Goal: Transaction & Acquisition: Subscribe to service/newsletter

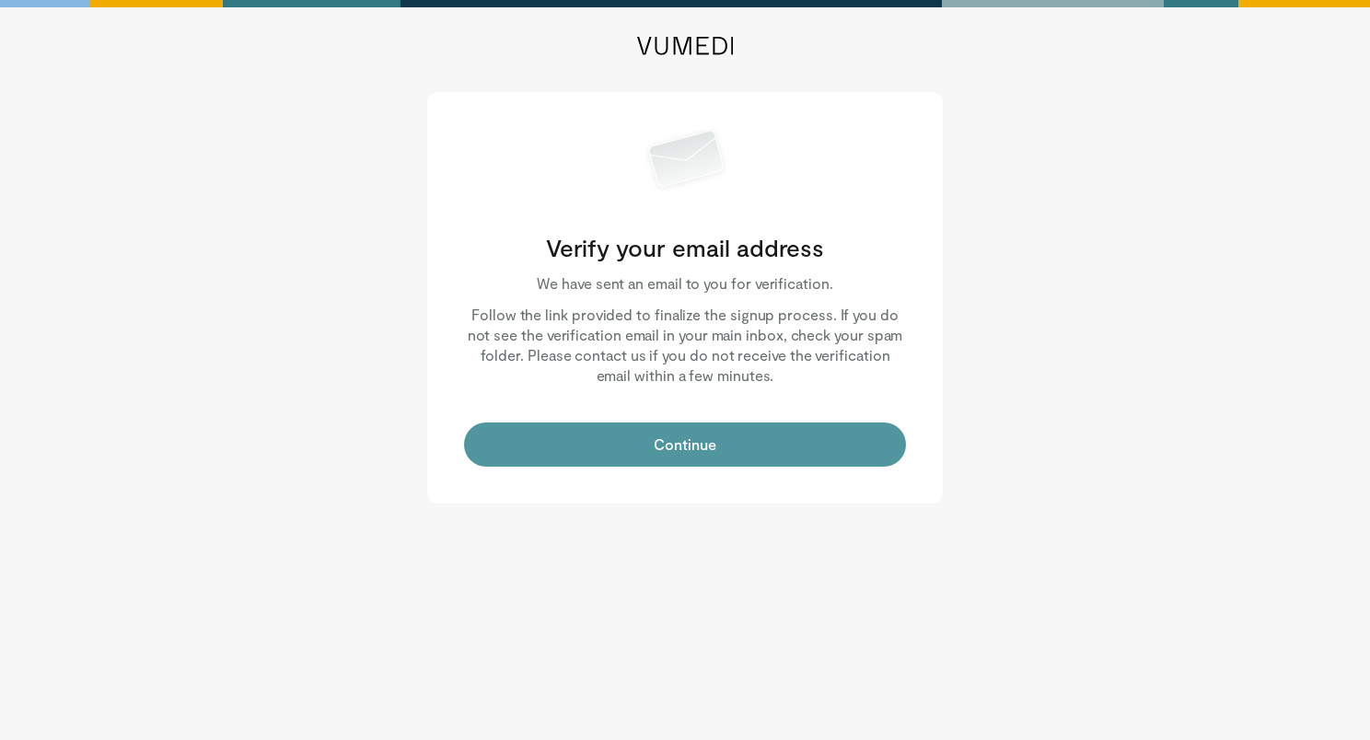
click at [662, 454] on button "Continue" at bounding box center [685, 445] width 442 height 44
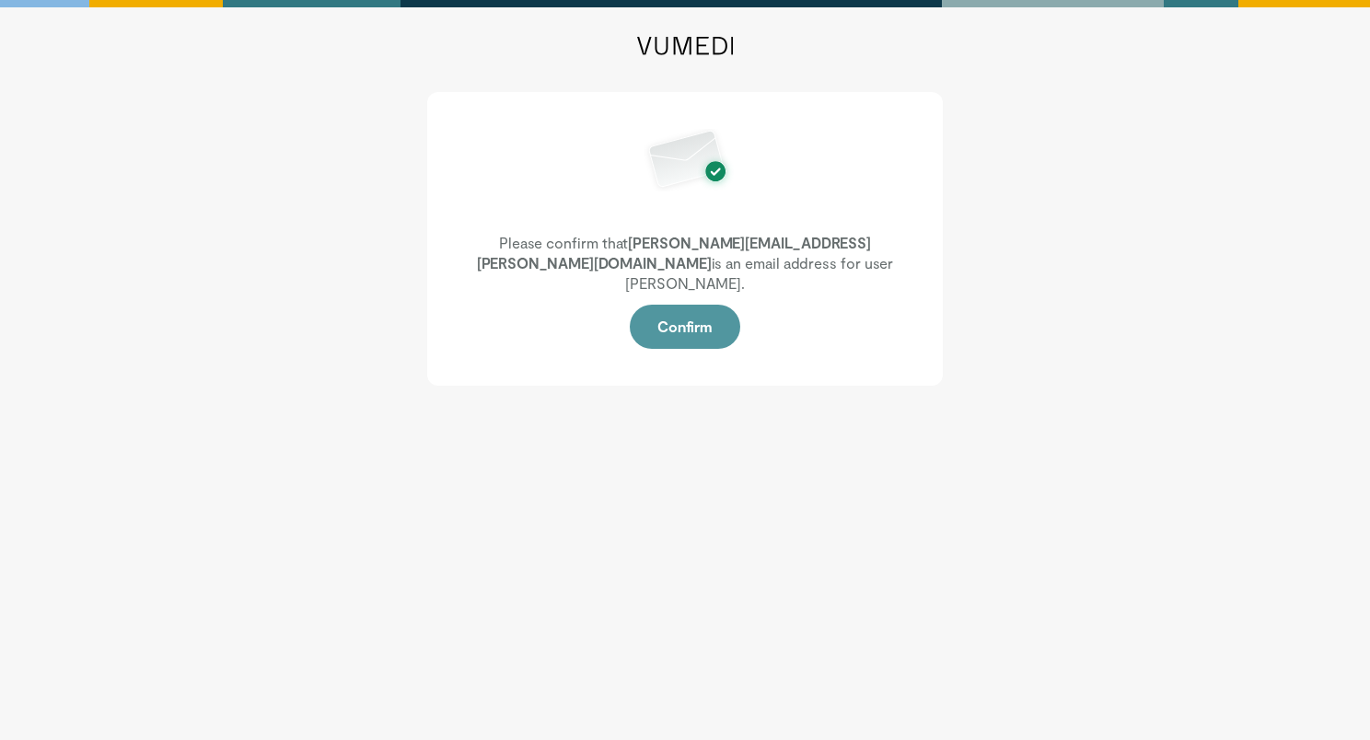
click at [707, 305] on button "Confirm" at bounding box center [685, 327] width 110 height 44
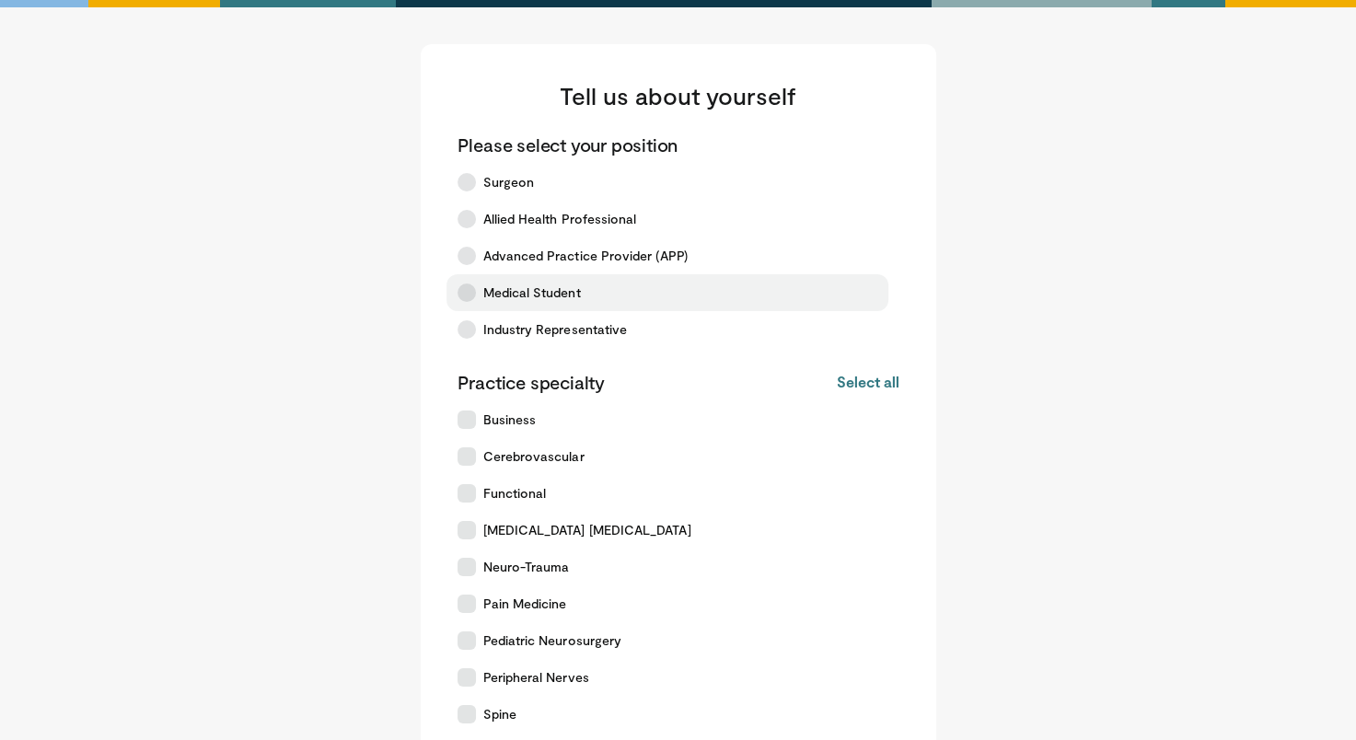
scroll to position [326, 0]
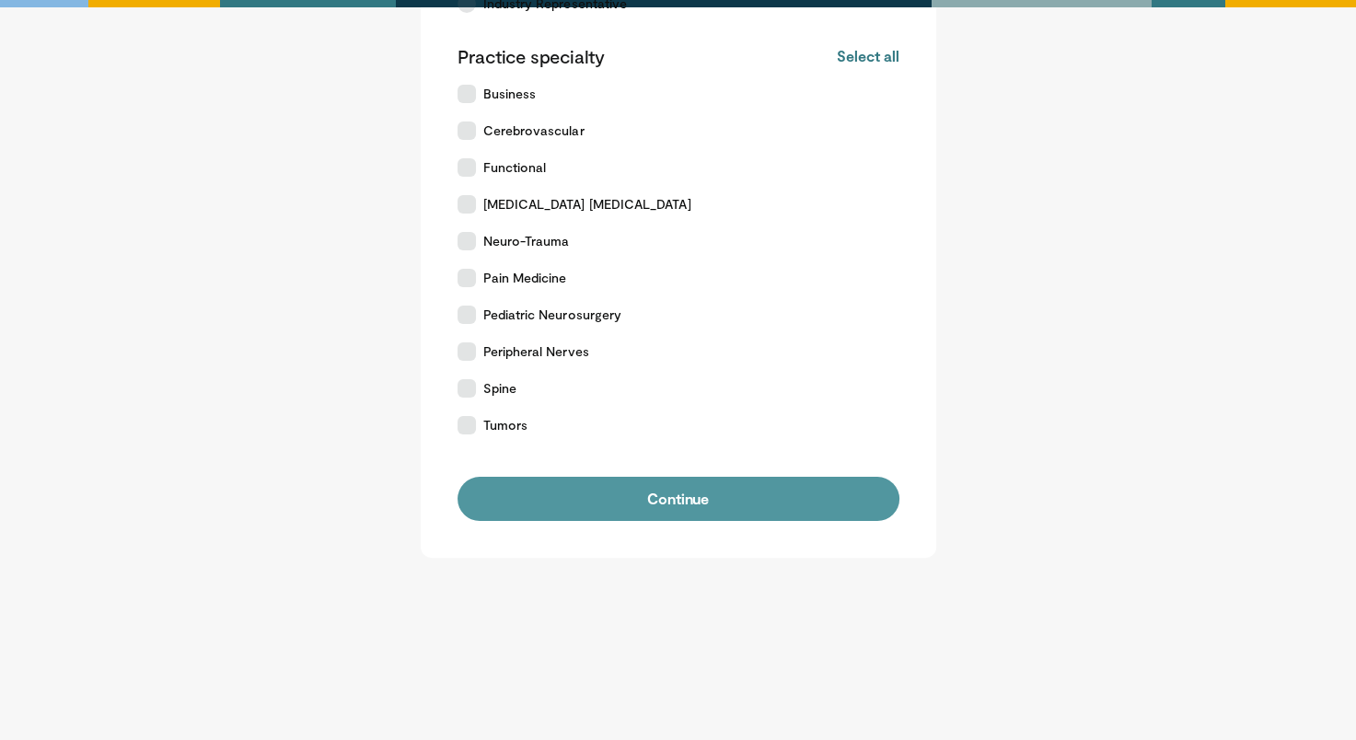
click at [657, 486] on button "Continue" at bounding box center [679, 499] width 442 height 44
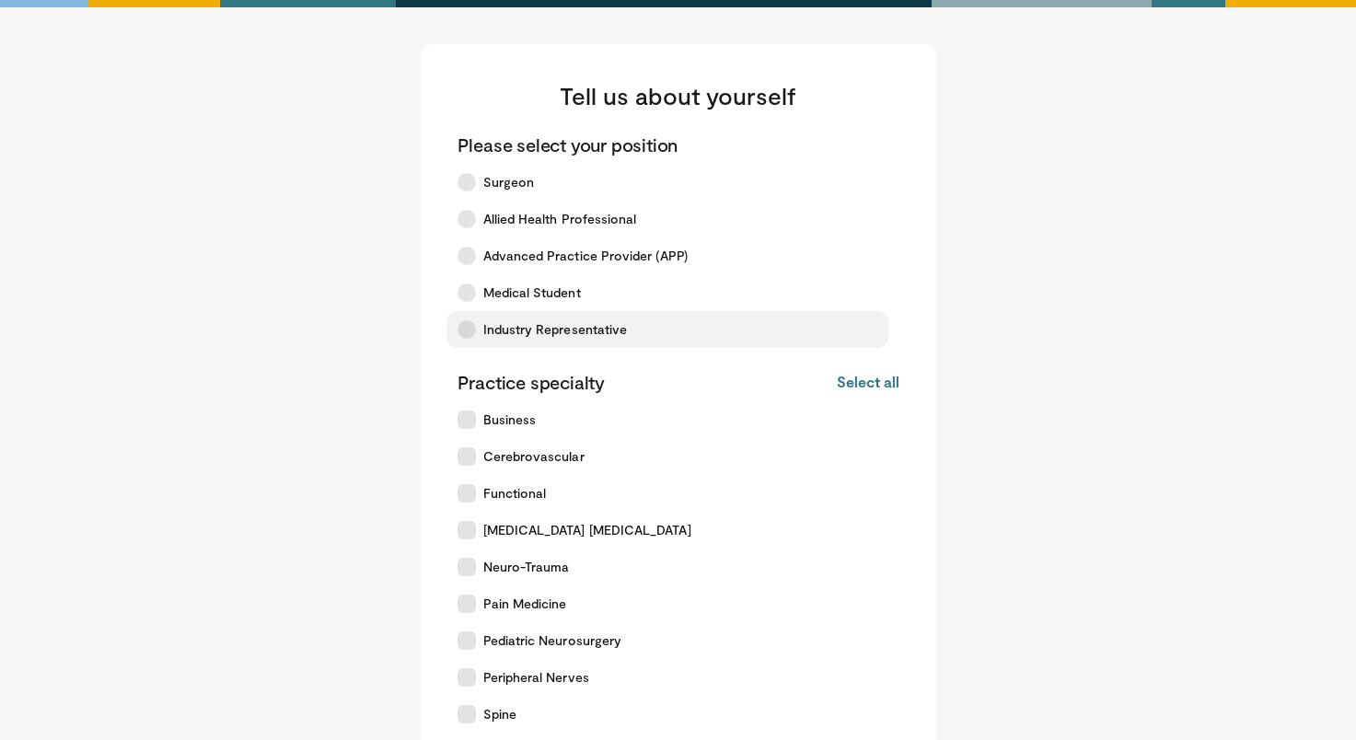
click at [535, 325] on span "Industry Representative" at bounding box center [555, 329] width 145 height 18
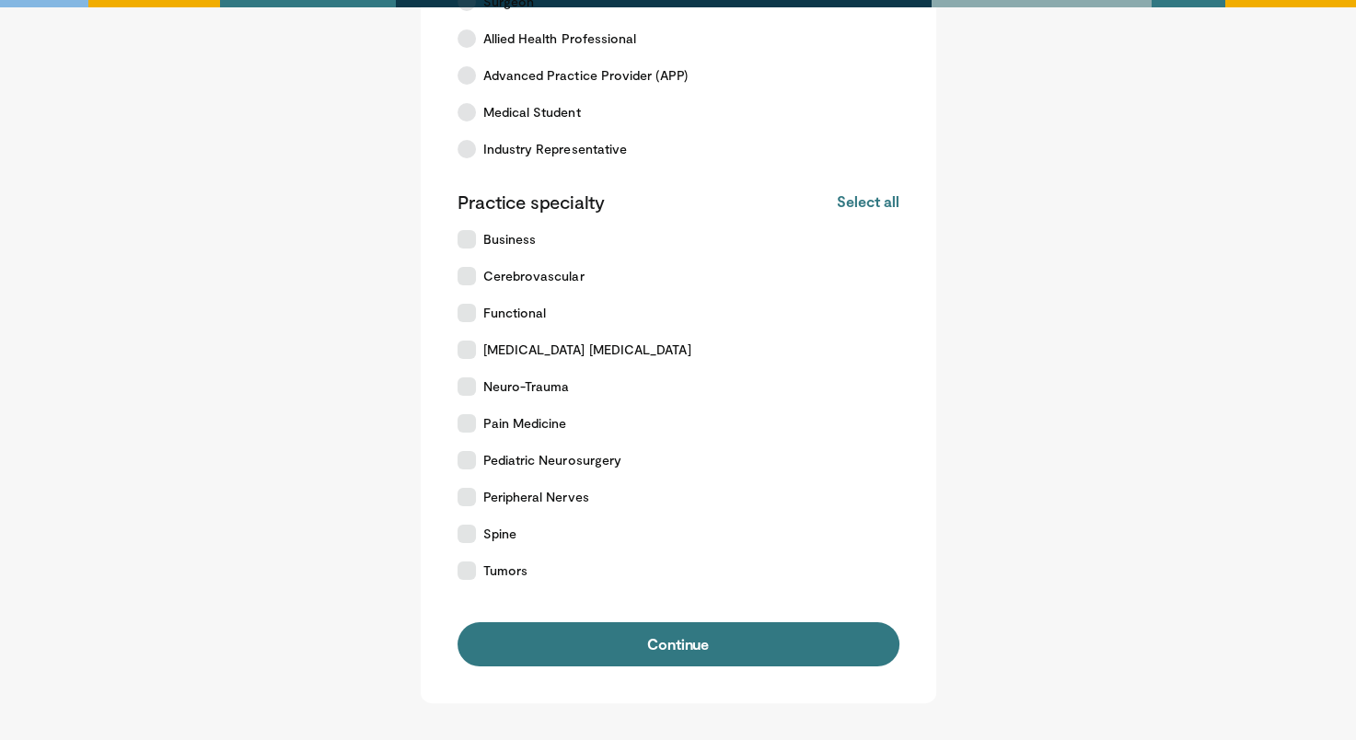
scroll to position [184, 0]
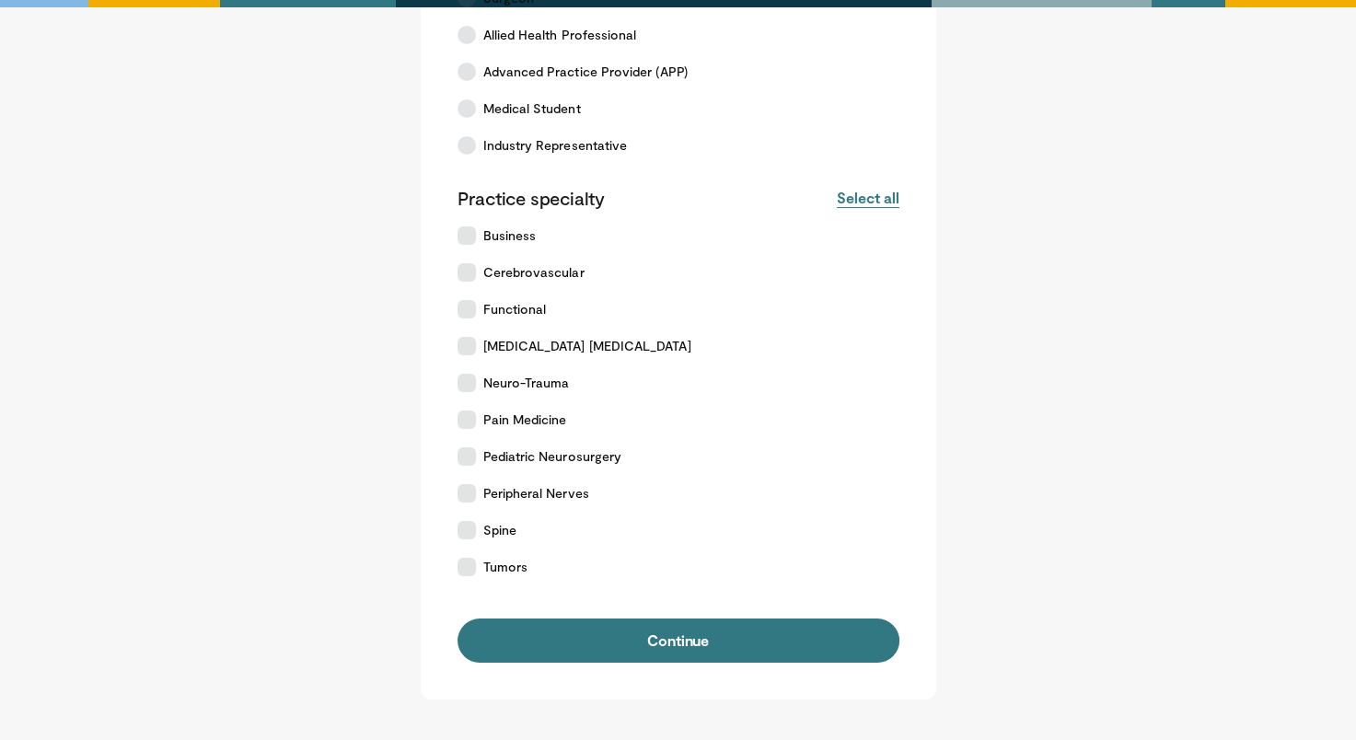
click at [873, 195] on button "Select all" at bounding box center [868, 198] width 62 height 20
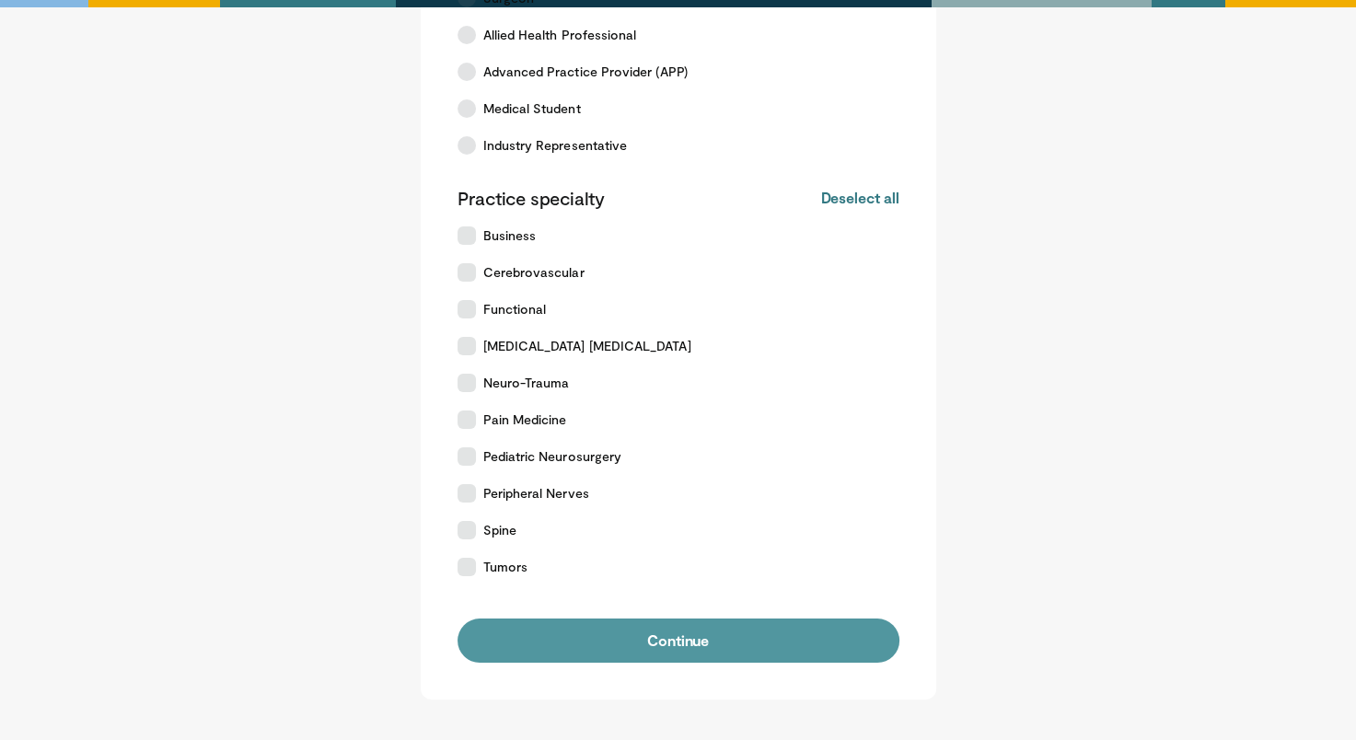
click at [631, 633] on button "Continue" at bounding box center [679, 641] width 442 height 44
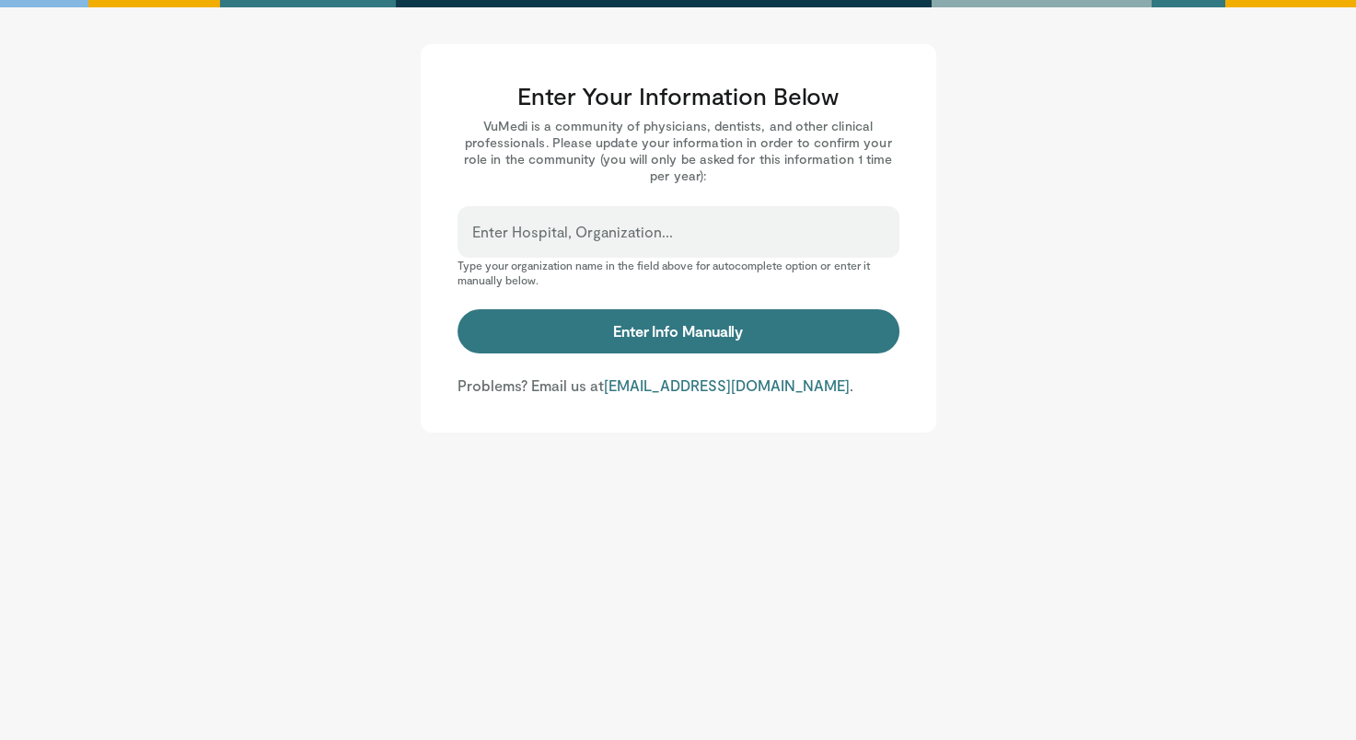
click at [676, 245] on input "Enter Hospital, Organization..." at bounding box center [678, 240] width 413 height 20
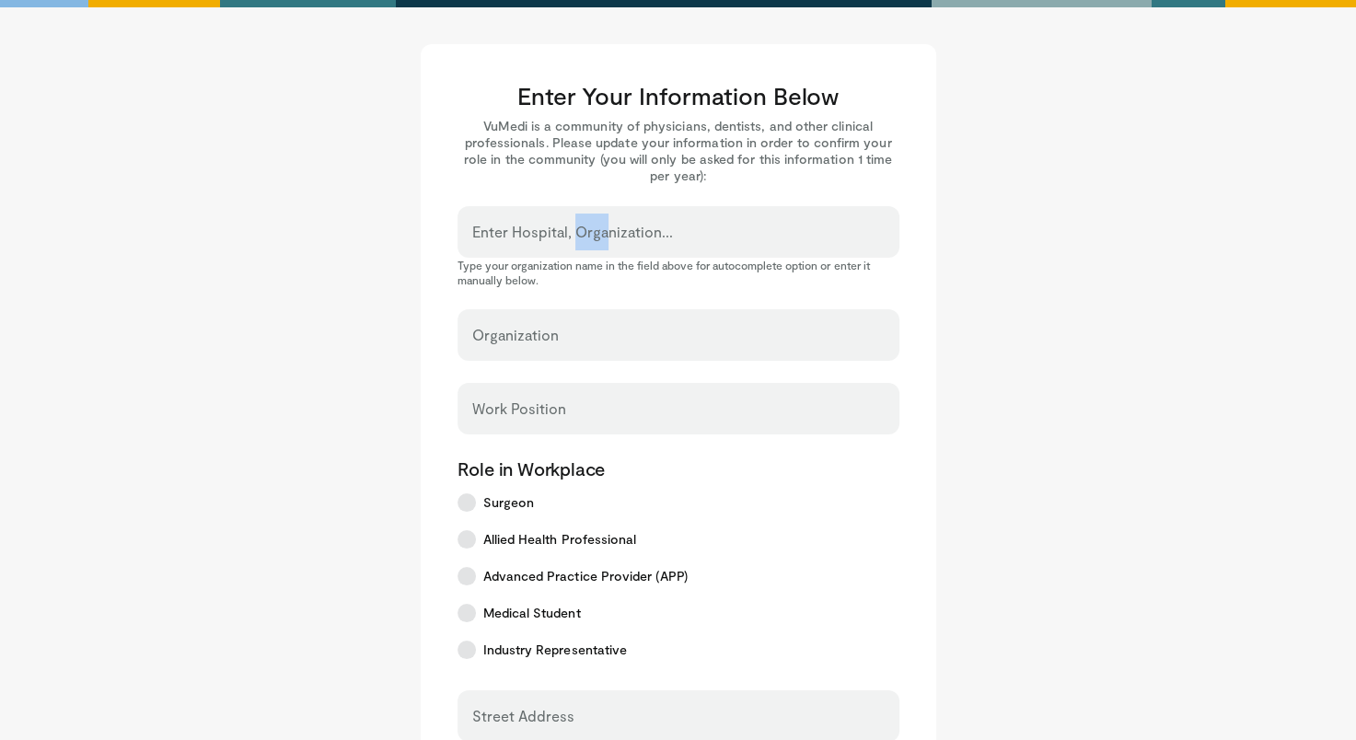
click at [575, 227] on label "Enter Hospital, Organization..." at bounding box center [572, 232] width 201 height 37
drag, startPoint x: 575, startPoint y: 227, endPoint x: 1017, endPoint y: 199, distance: 442.9
click at [1017, 199] on main "Enter Your Information Below VuMedi is a community of physicians, dentists, and…" at bounding box center [679, 652] width 1142 height 1217
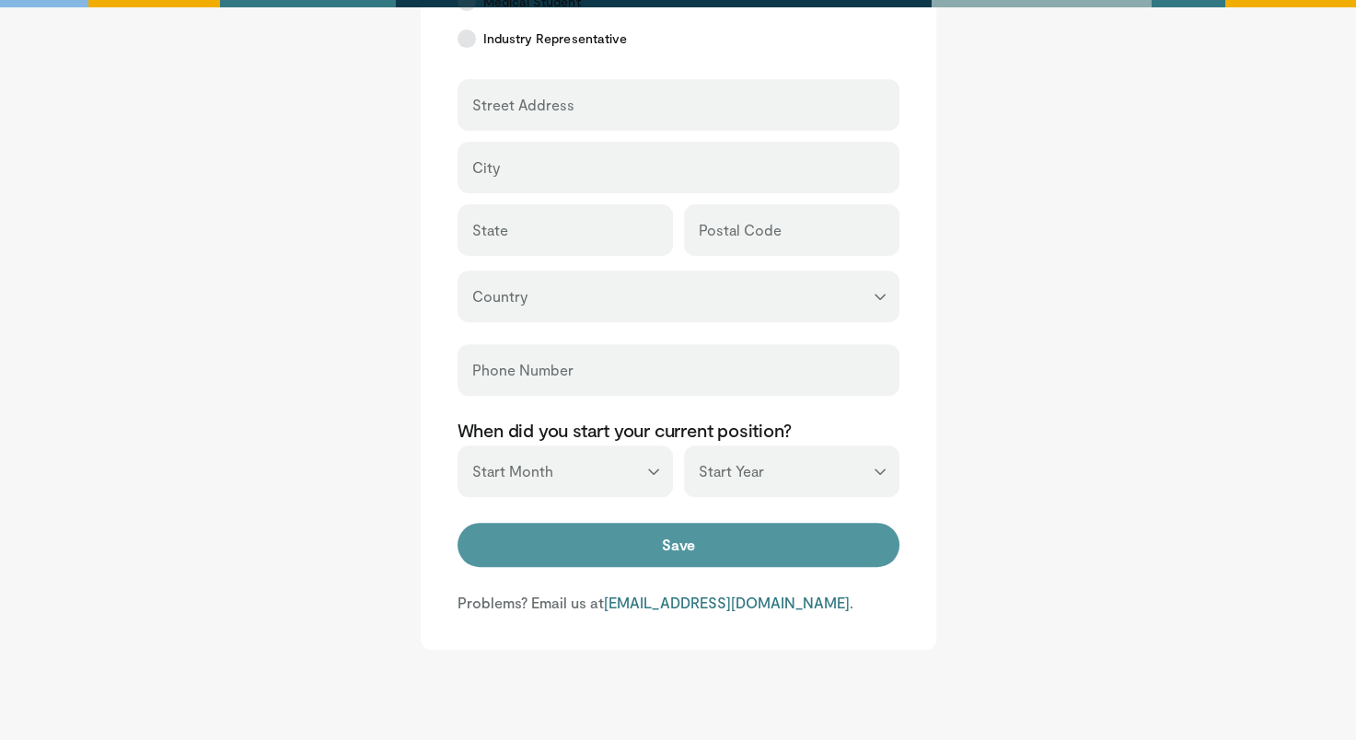
click at [682, 541] on button "Save" at bounding box center [679, 545] width 442 height 44
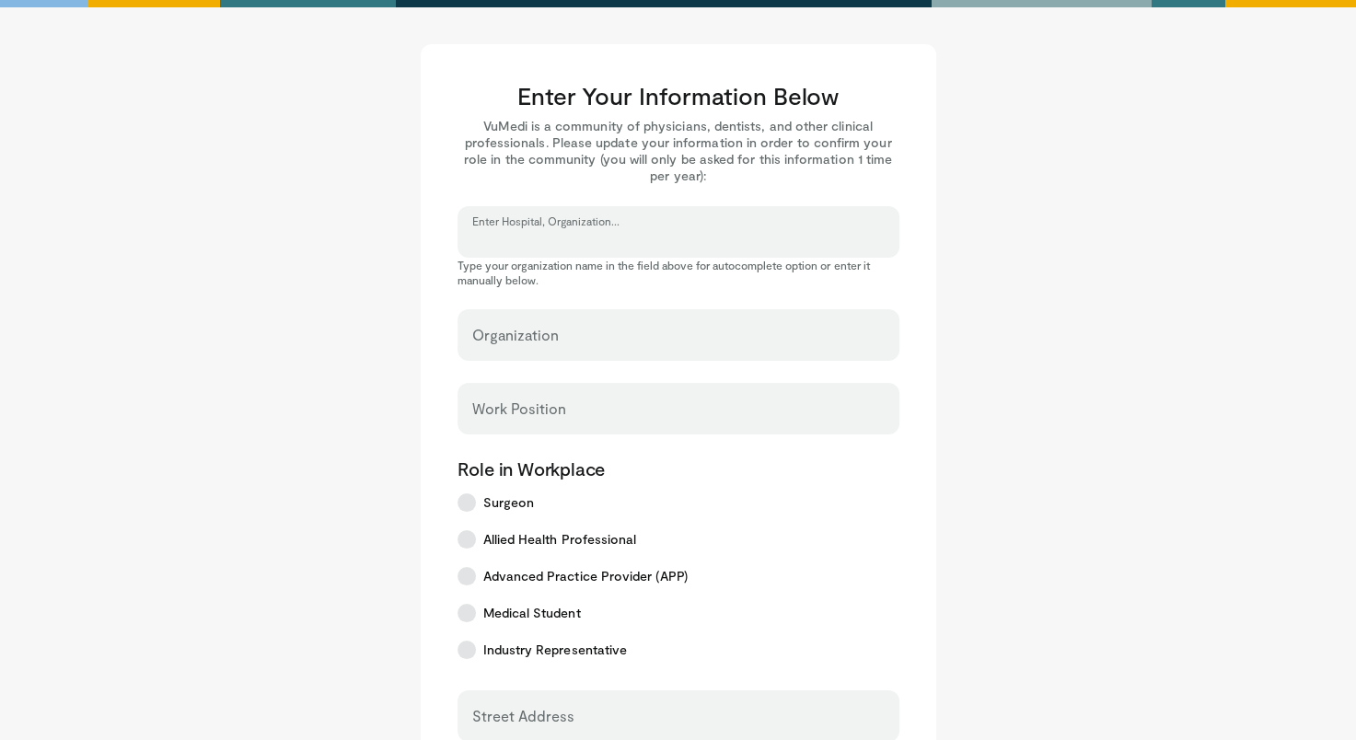
click at [622, 238] on input "Enter Hospital, Organization..." at bounding box center [678, 240] width 413 height 20
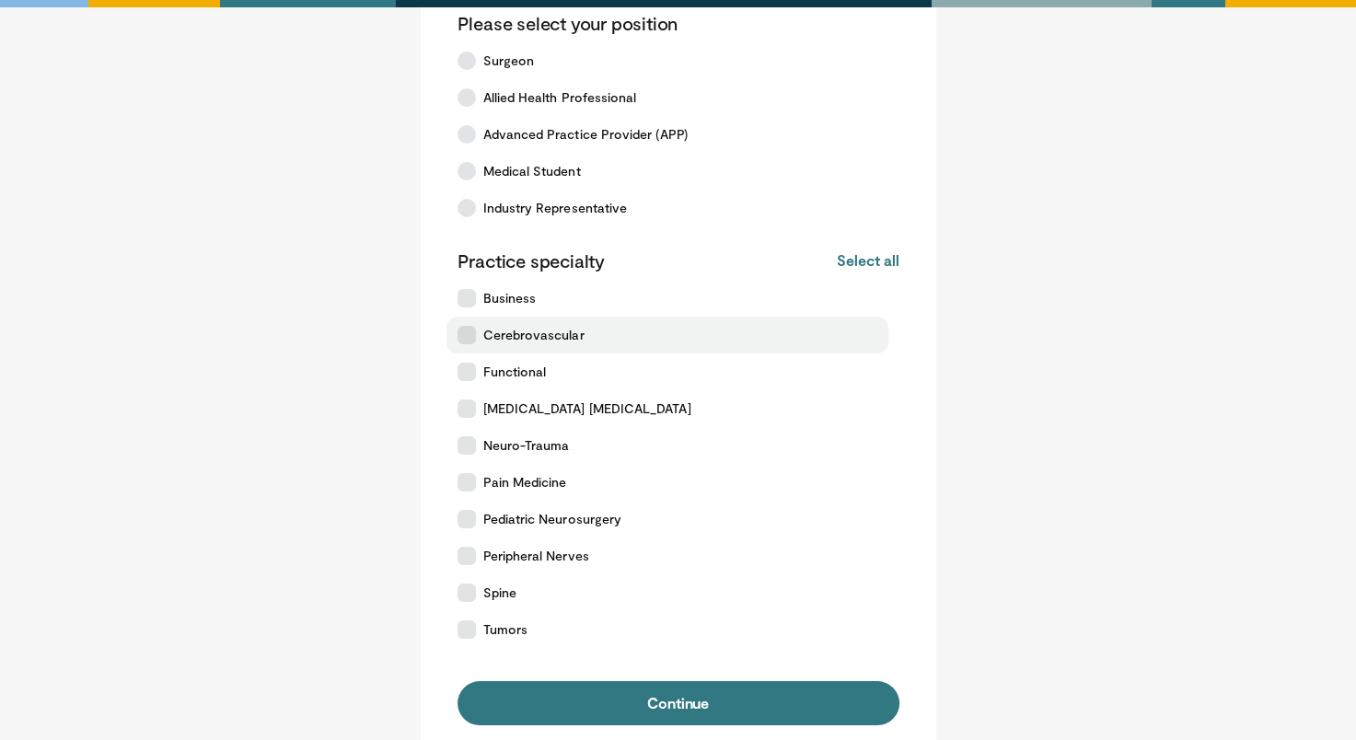
scroll to position [326, 0]
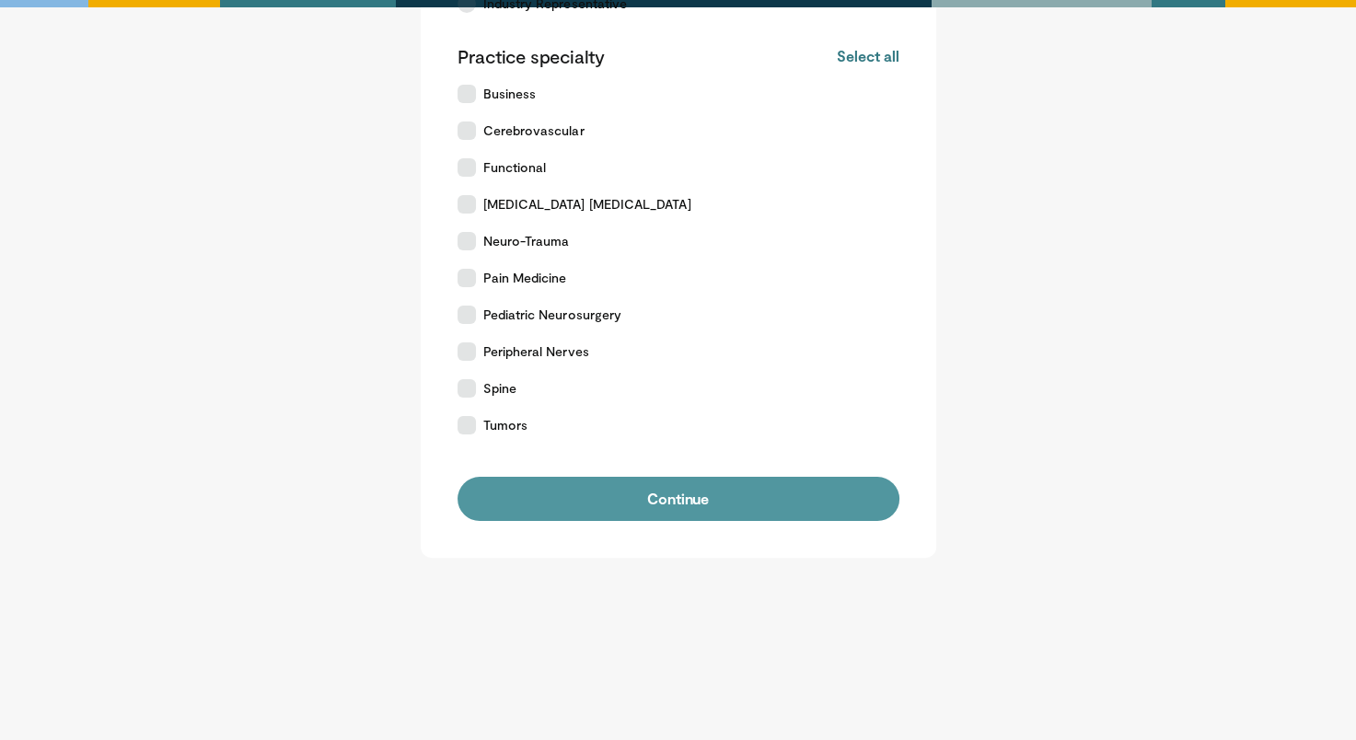
click at [679, 496] on button "Continue" at bounding box center [679, 499] width 442 height 44
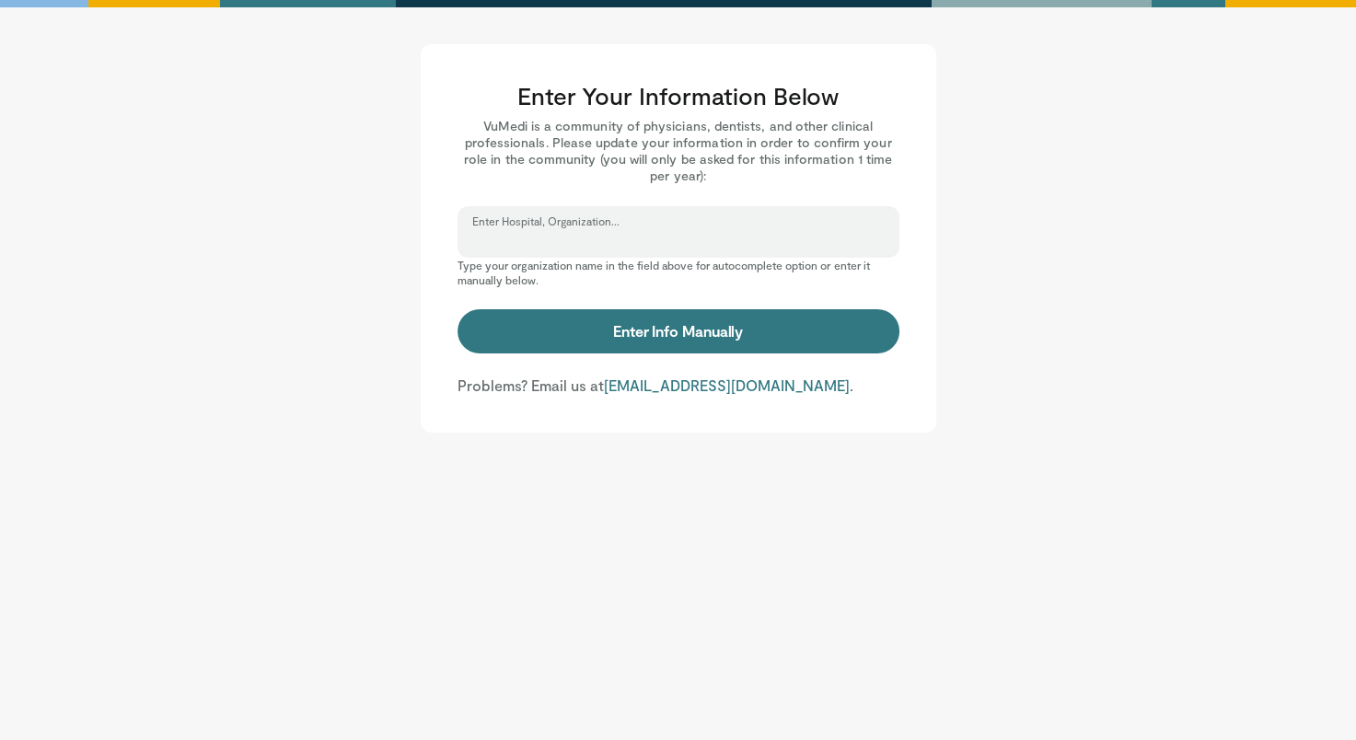
click at [587, 230] on input "Enter Hospital, Organization..." at bounding box center [678, 240] width 413 height 20
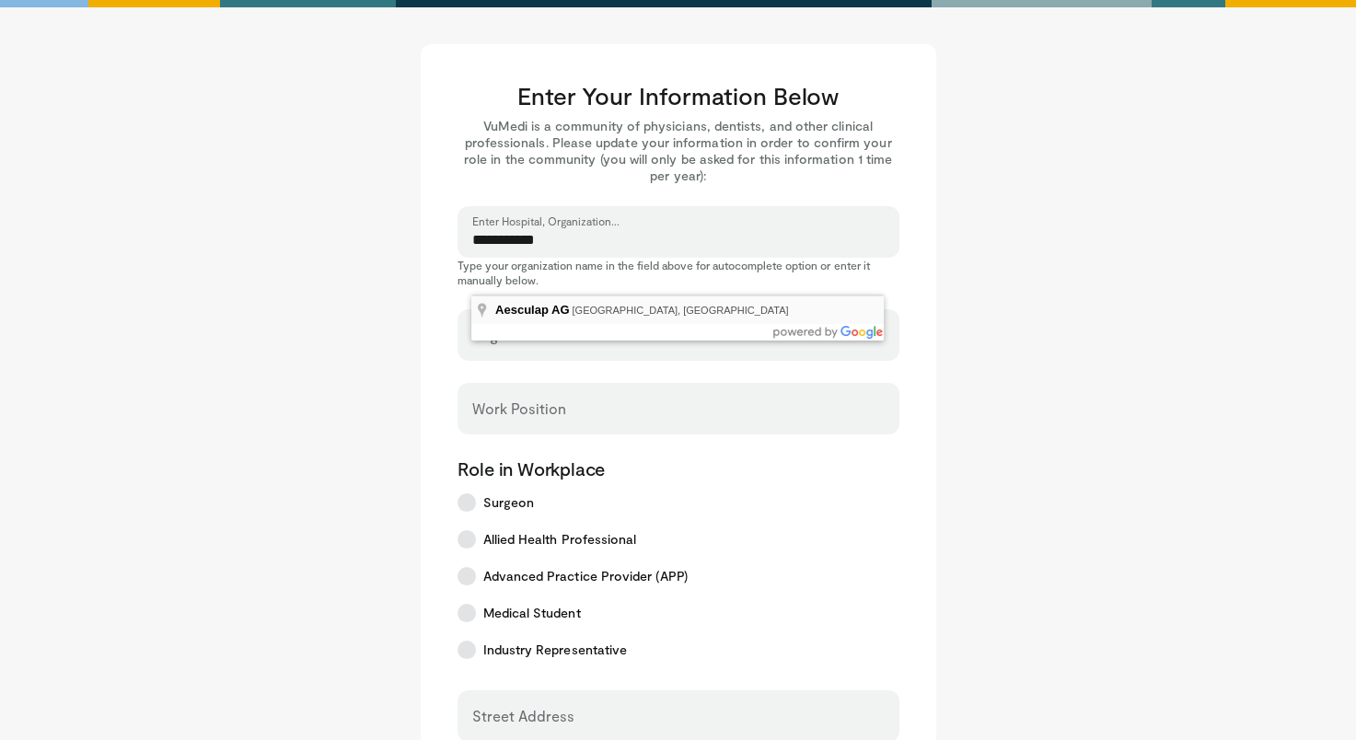
type input "**********"
select select "**"
type input "**********"
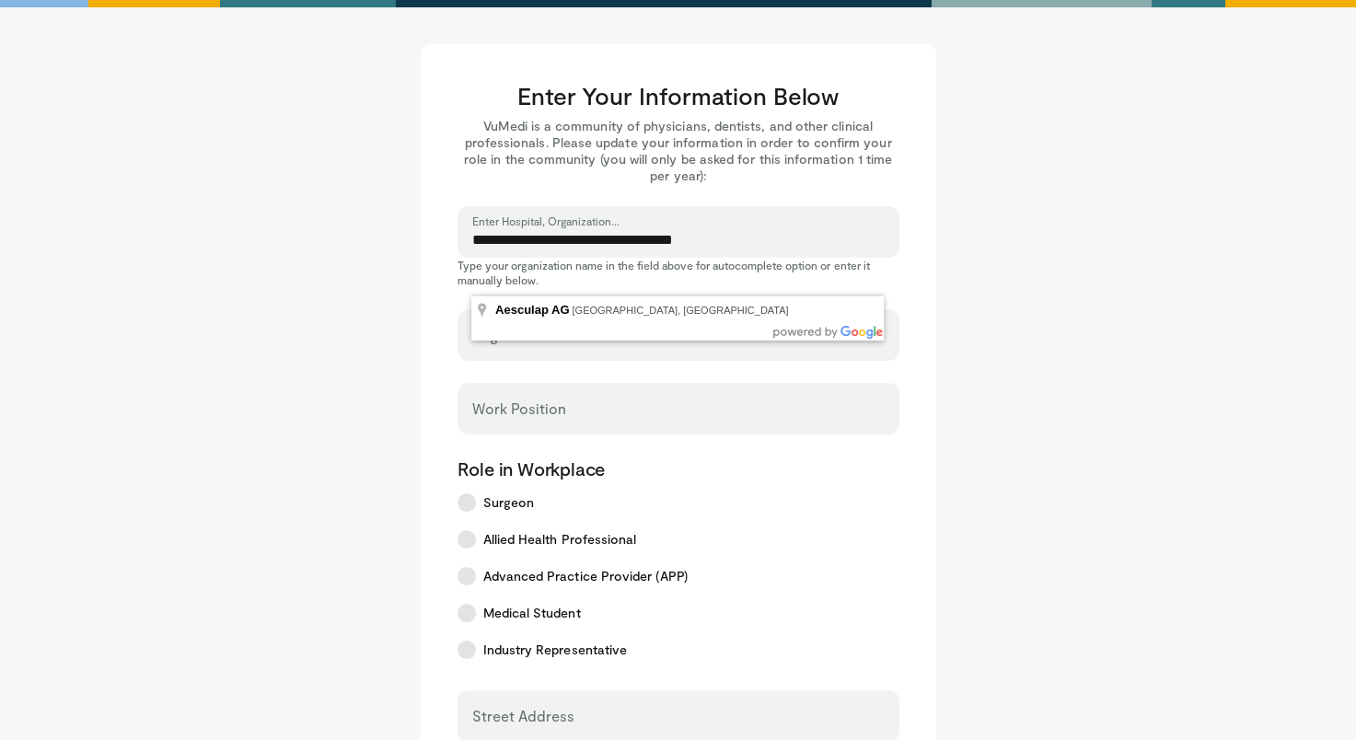
type input "*****"
click at [556, 405] on div "Work Position" at bounding box center [679, 409] width 442 height 52
click at [556, 409] on input "Work Position" at bounding box center [678, 417] width 413 height 20
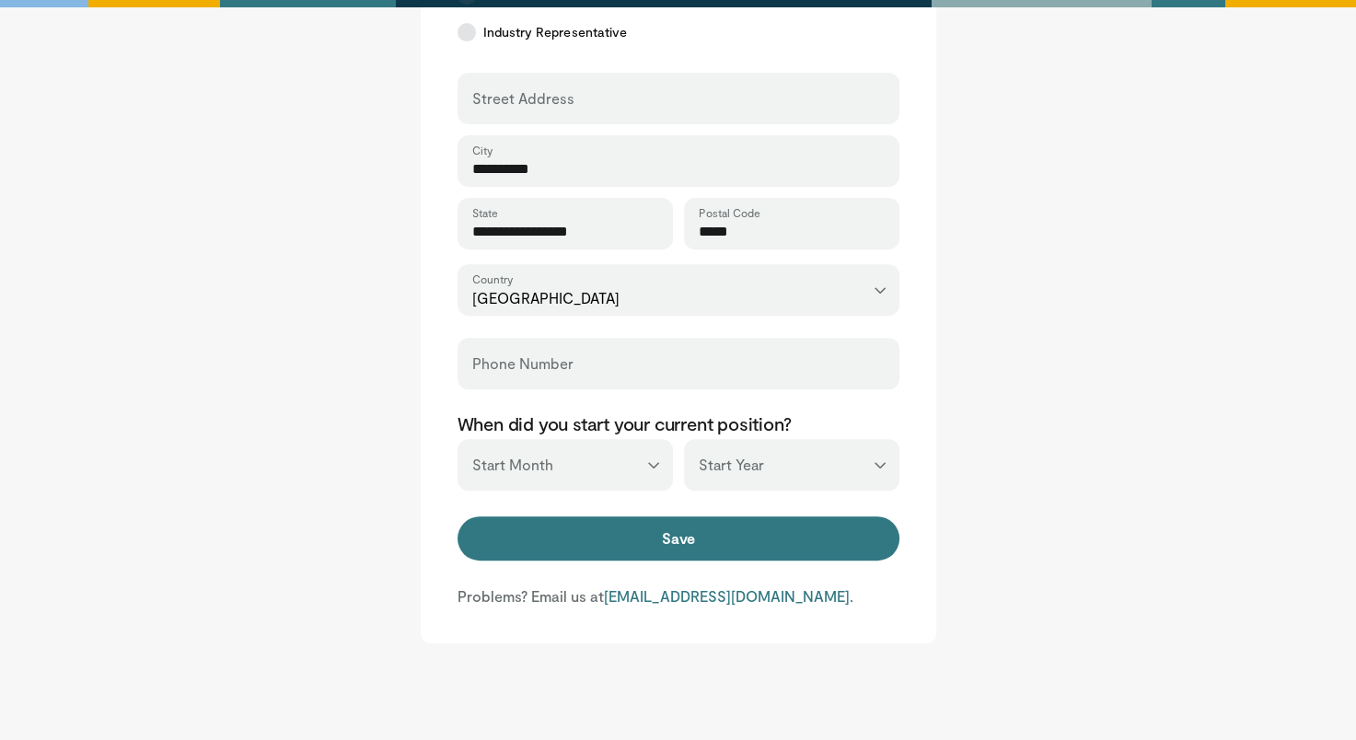
scroll to position [645, 0]
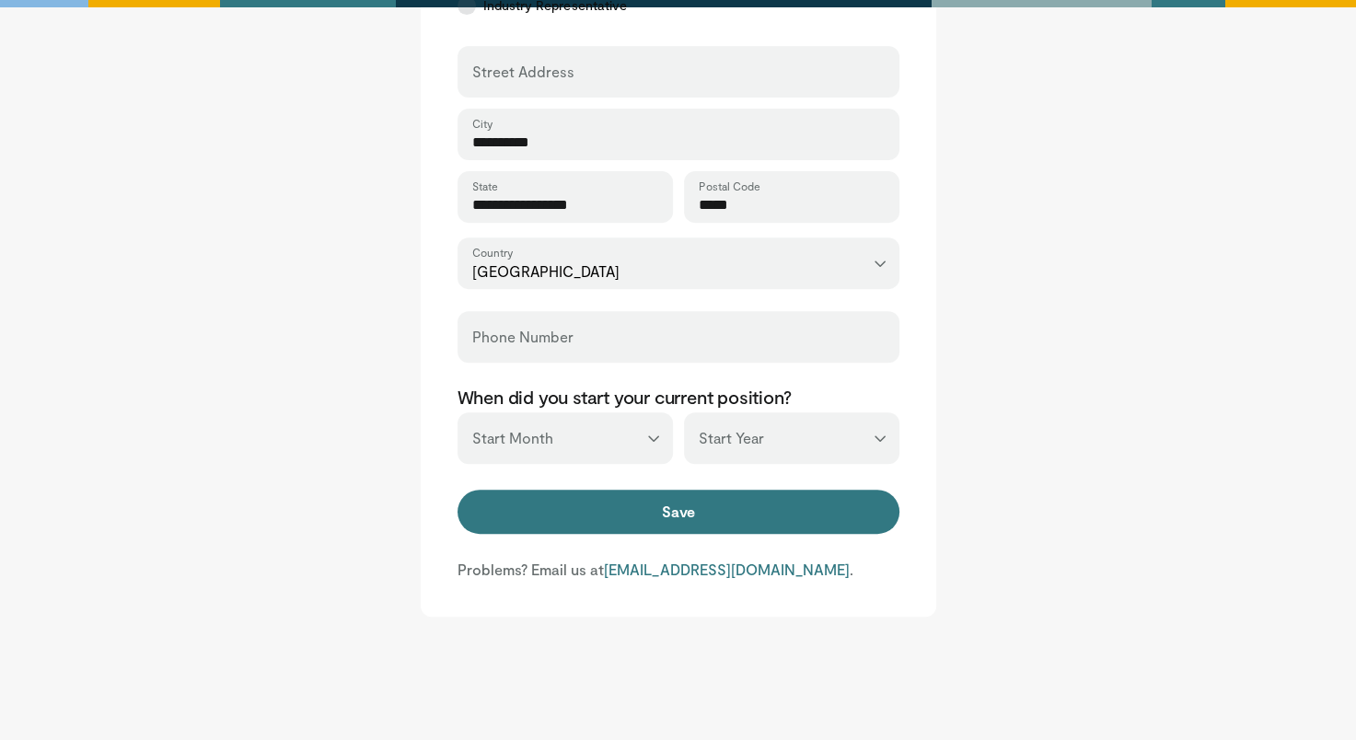
type input "**********"
click at [632, 420] on select "*** ******* ******** ***** ***** *** **** **** ****** ********* ******* *******…" at bounding box center [565, 439] width 215 height 52
select select "*"
click at [458, 413] on select "*** ******* ******** ***** ***** *** **** **** ****** ********* ******* *******…" at bounding box center [565, 439] width 215 height 52
click at [794, 446] on select "*** **** **** **** **** **** **** **** **** **** **** **** **** **** **** **** …" at bounding box center [791, 439] width 215 height 52
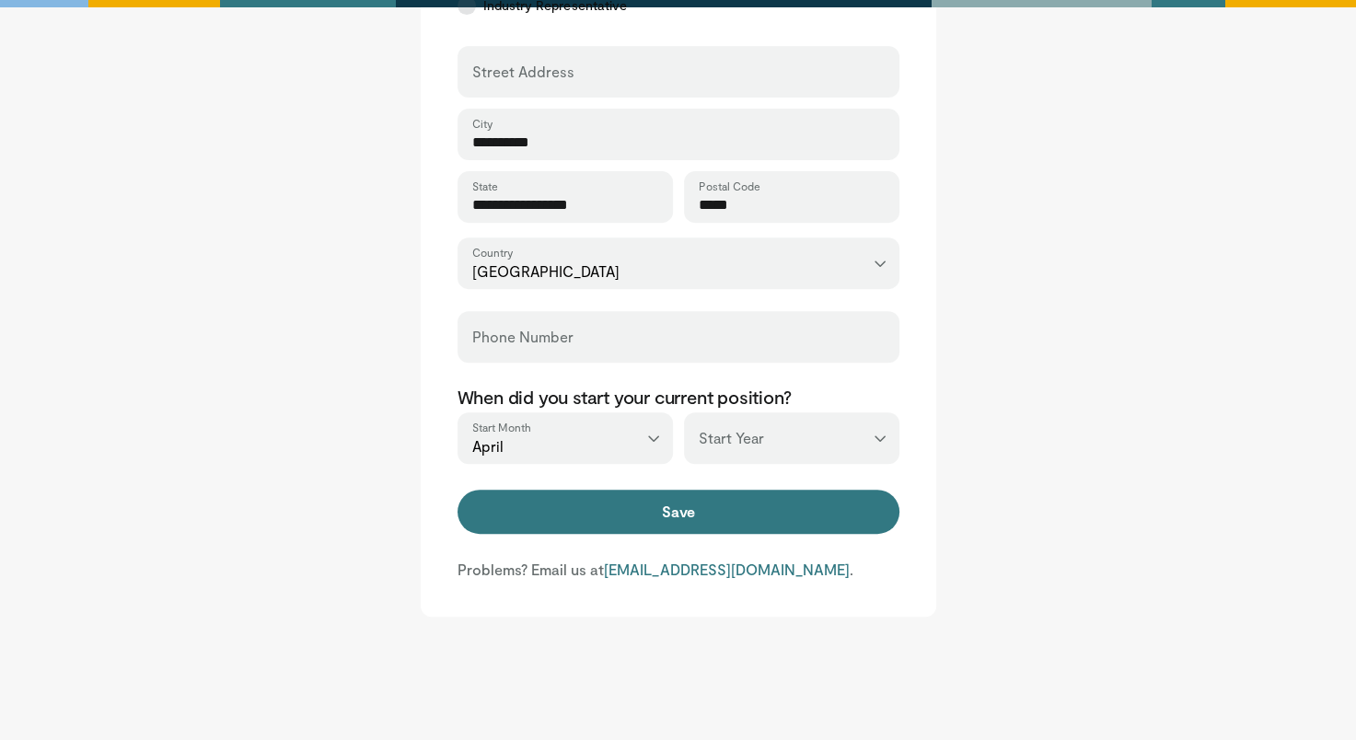
select select "****"
click at [684, 413] on select "*** **** **** **** **** **** **** **** **** **** **** **** **** **** **** **** …" at bounding box center [791, 439] width 215 height 52
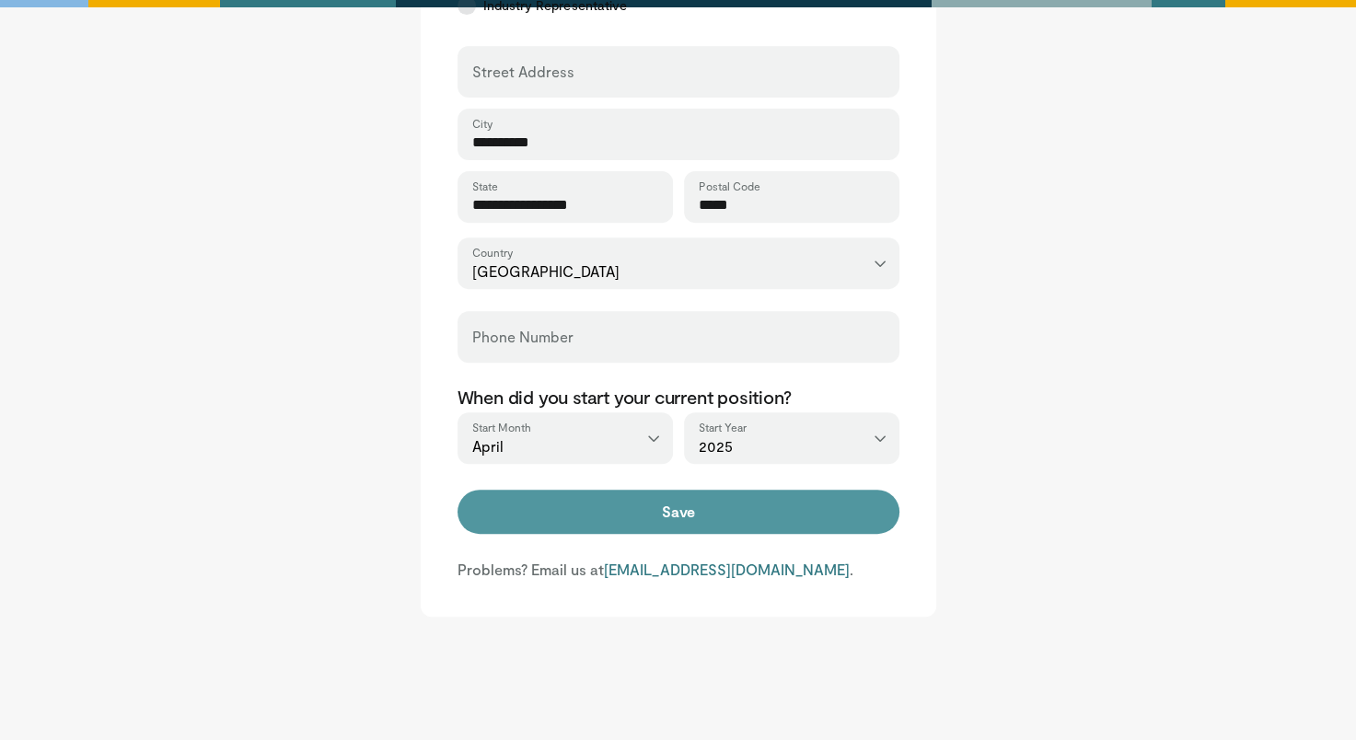
click at [663, 513] on button "Save" at bounding box center [679, 512] width 442 height 44
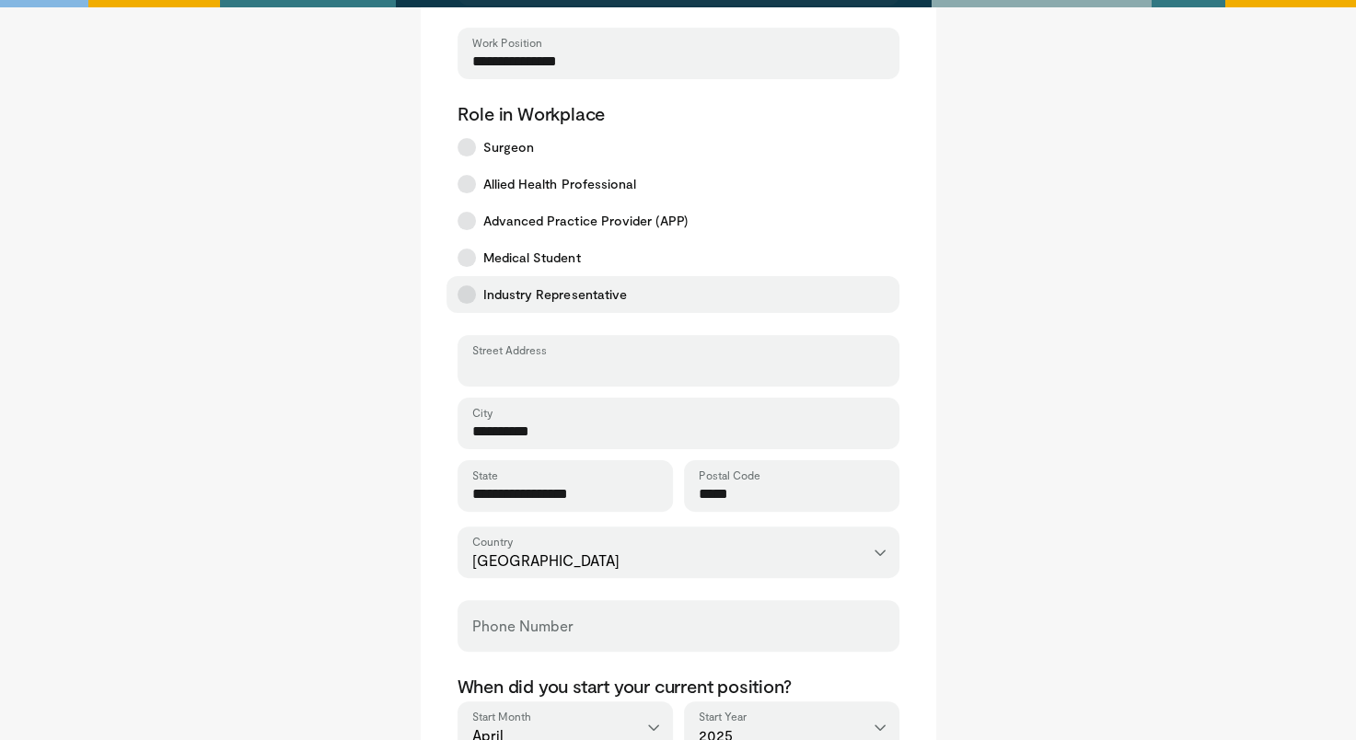
scroll to position [368, 0]
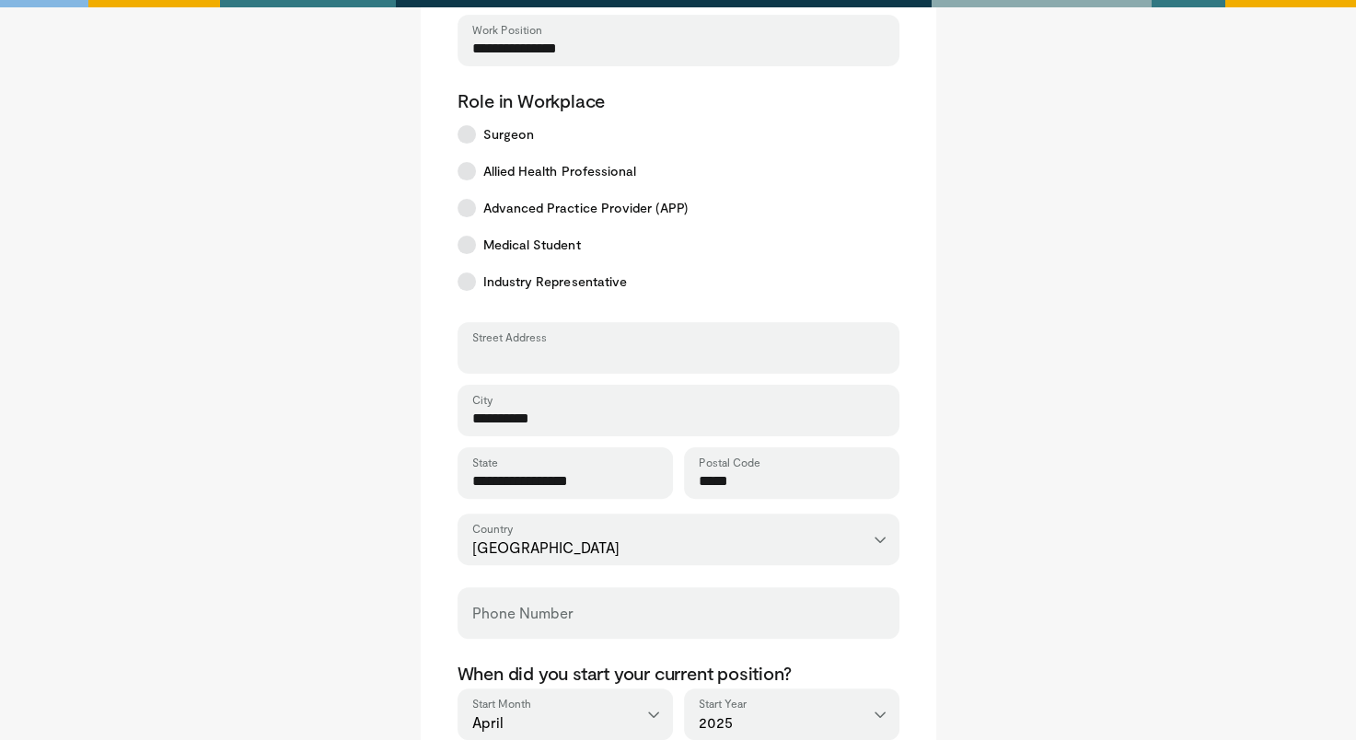
drag, startPoint x: 655, startPoint y: 354, endPoint x: 689, endPoint y: 322, distance: 46.3
click at [656, 352] on input "Street Address" at bounding box center [678, 356] width 413 height 20
click at [583, 358] on input "Street Address" at bounding box center [678, 356] width 413 height 20
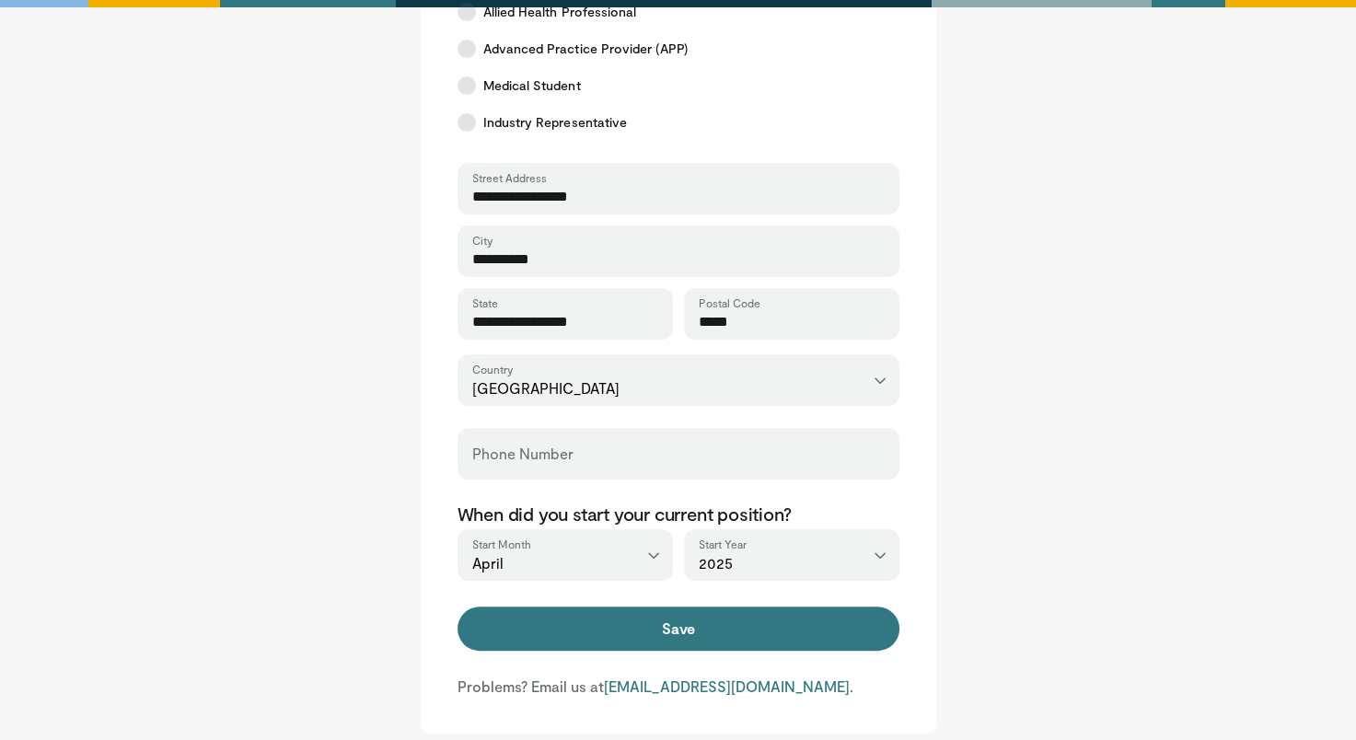
scroll to position [552, 0]
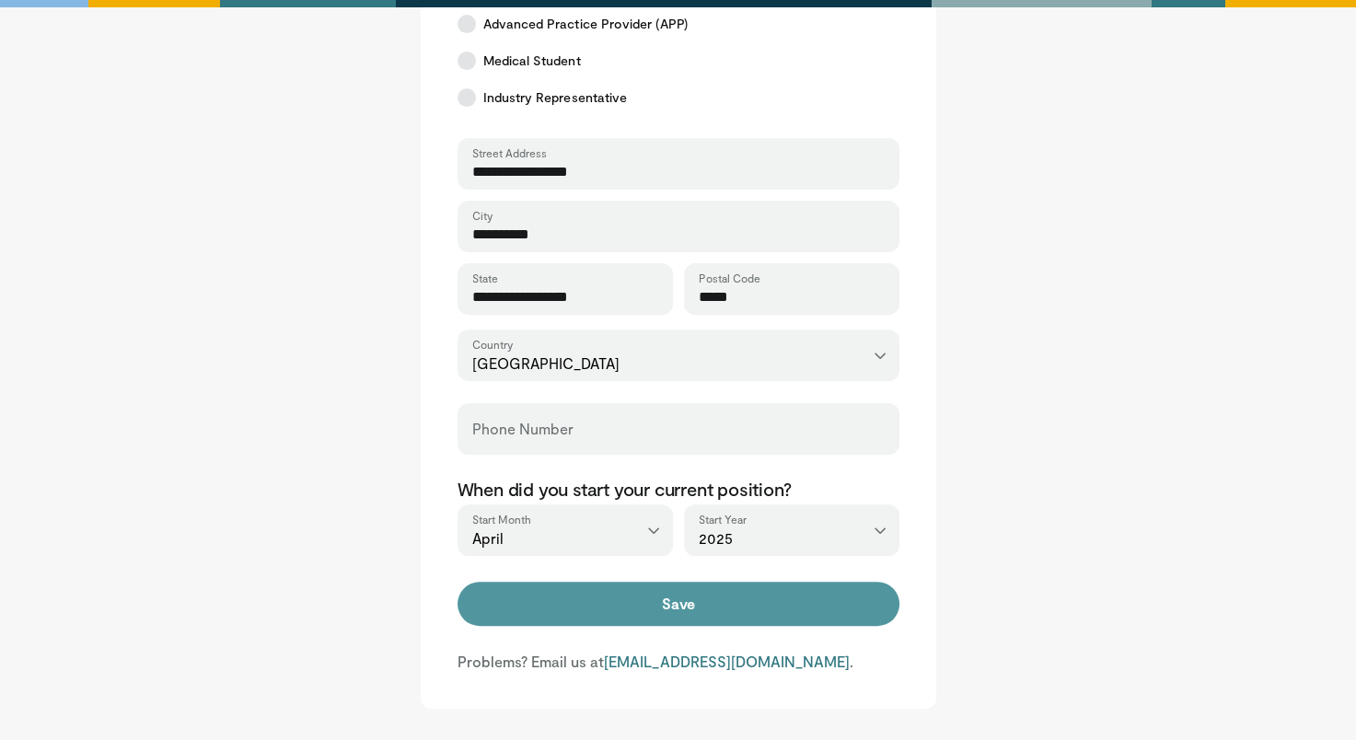
type input "**********"
click at [705, 597] on button "Save" at bounding box center [679, 604] width 442 height 44
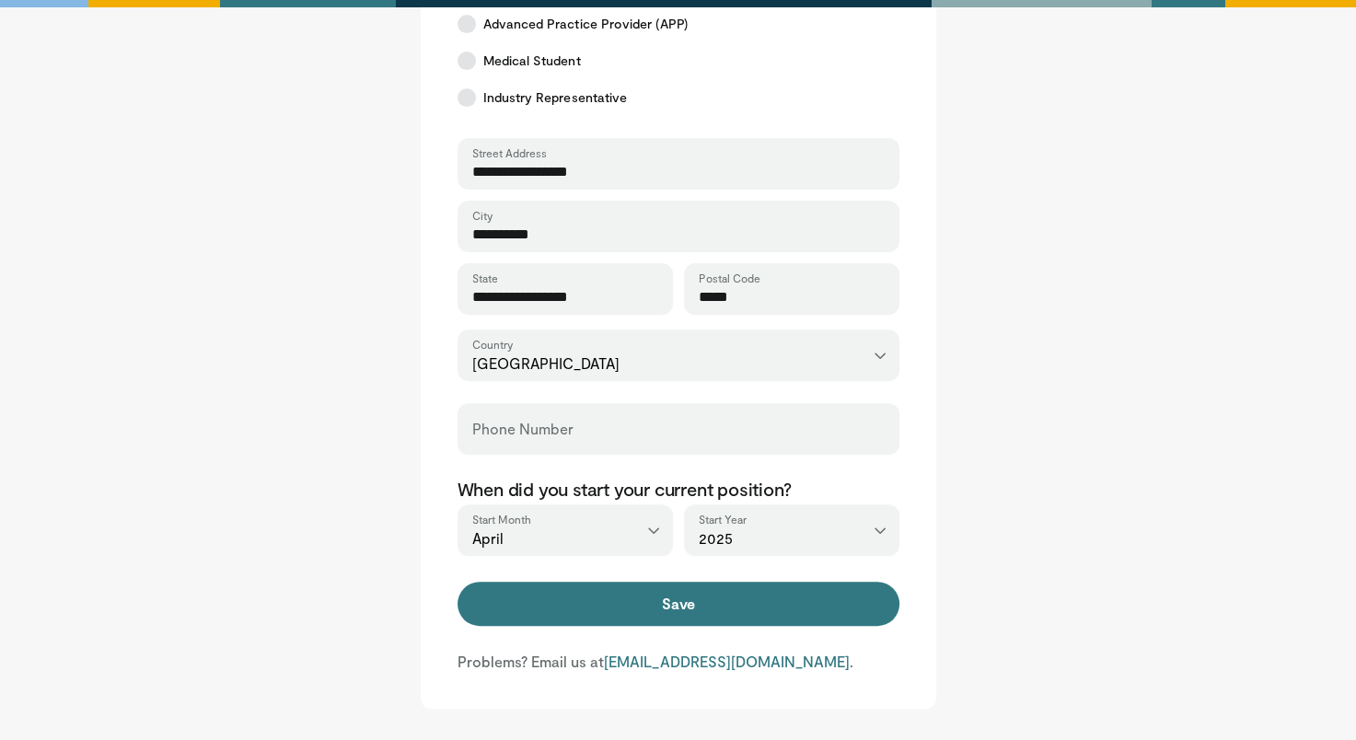
click at [602, 415] on div "Phone Number" at bounding box center [679, 429] width 442 height 52
click at [570, 440] on input "Phone Number" at bounding box center [678, 437] width 413 height 20
type input "**********"
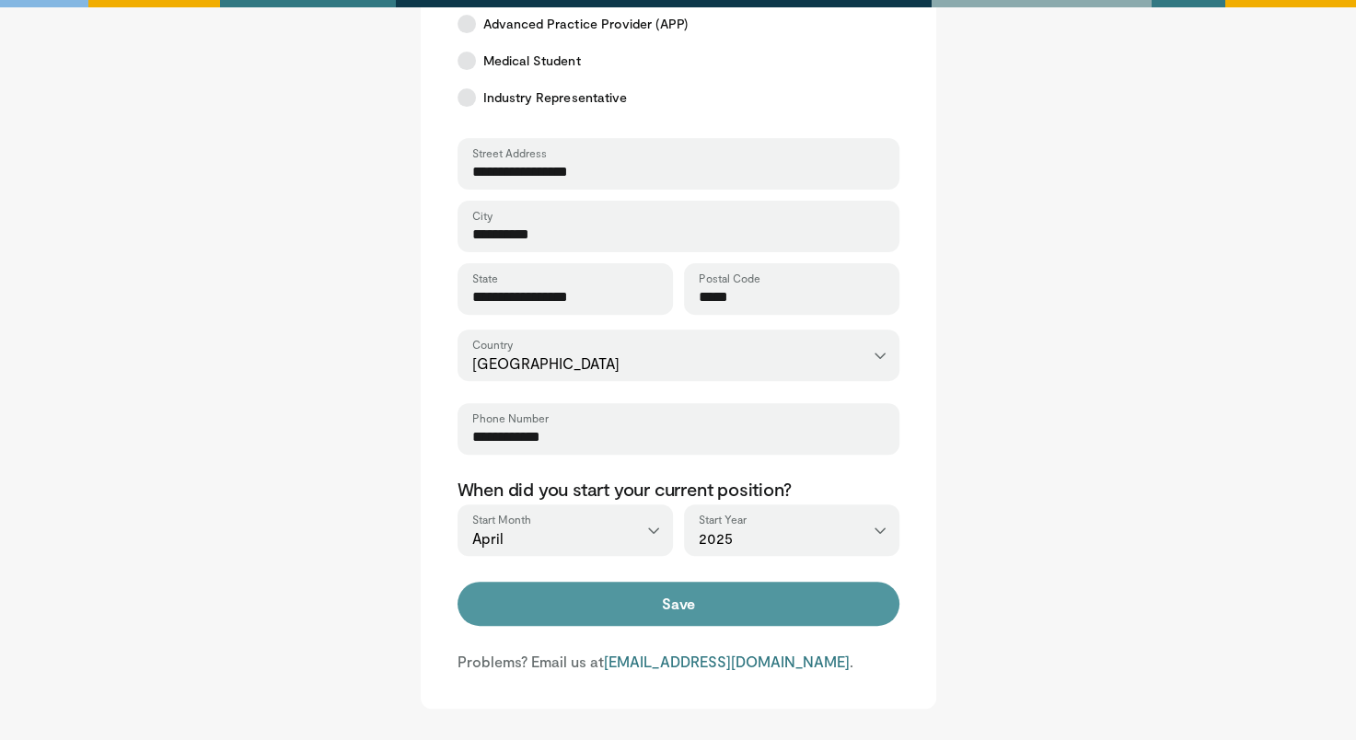
click at [651, 597] on button "Save" at bounding box center [679, 604] width 442 height 44
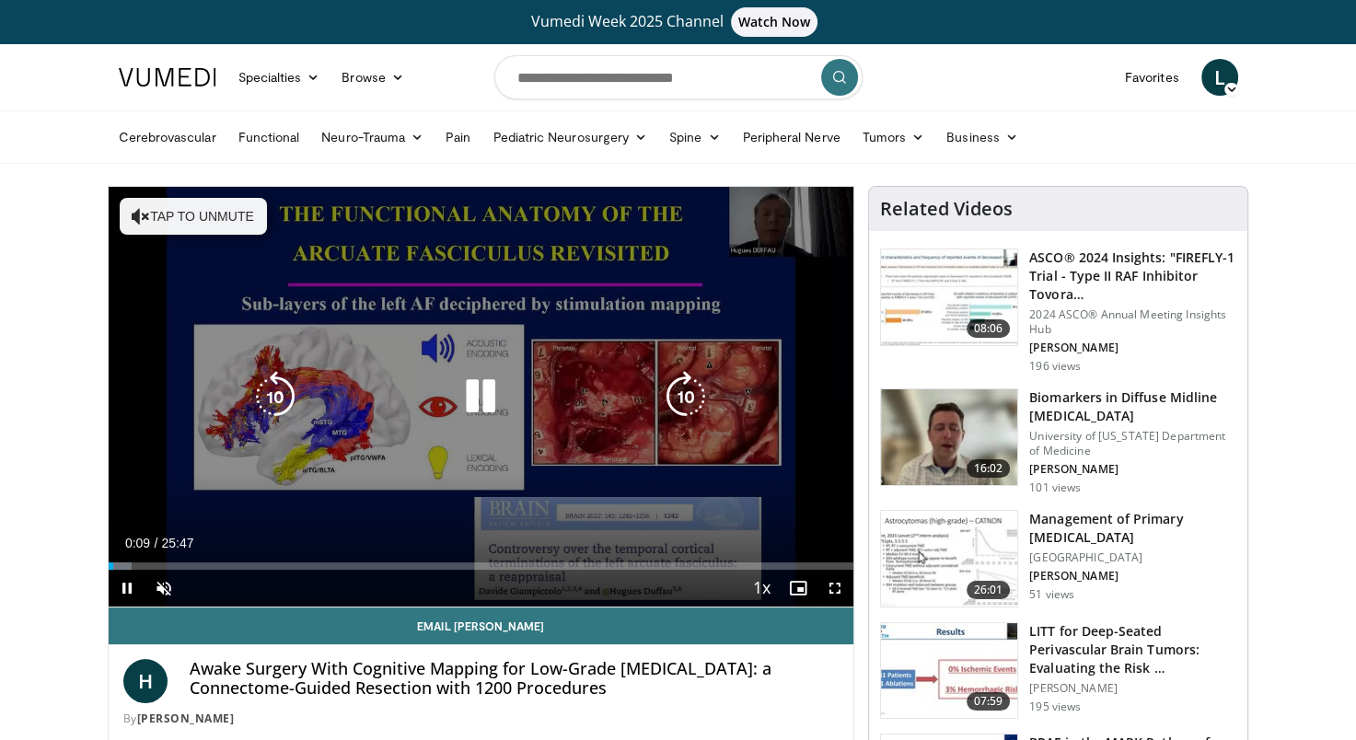
click at [485, 394] on icon "Video Player" at bounding box center [481, 397] width 52 height 52
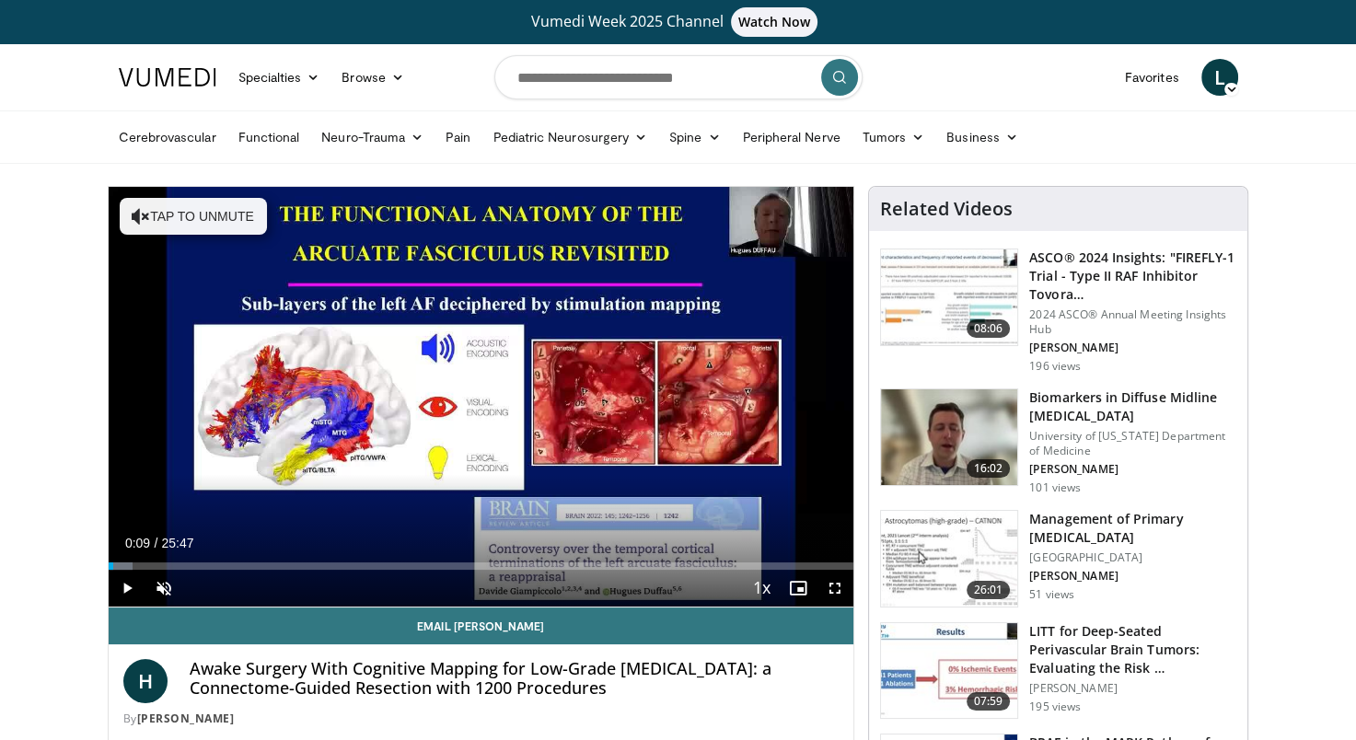
click at [485, 394] on div "10 seconds Tap to unmute" at bounding box center [482, 397] width 746 height 420
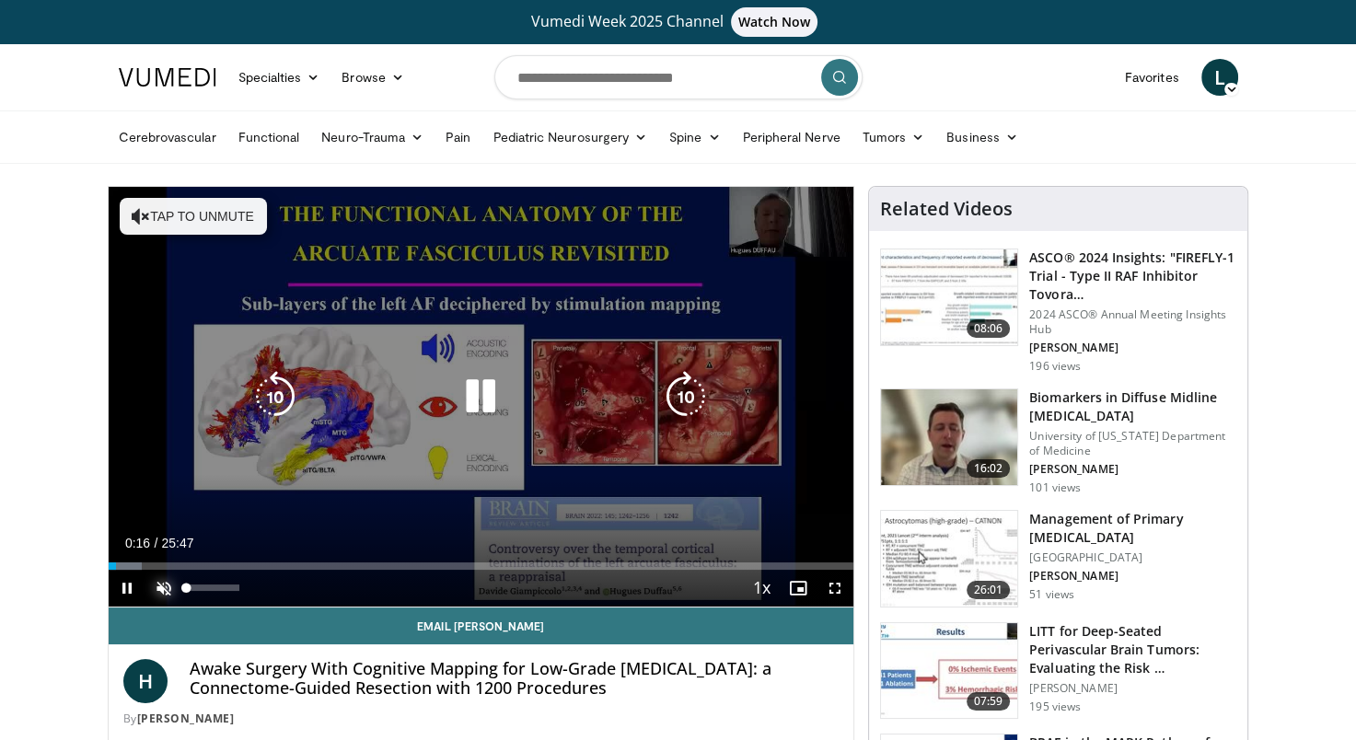
click at [153, 593] on span "Video Player" at bounding box center [163, 588] width 37 height 37
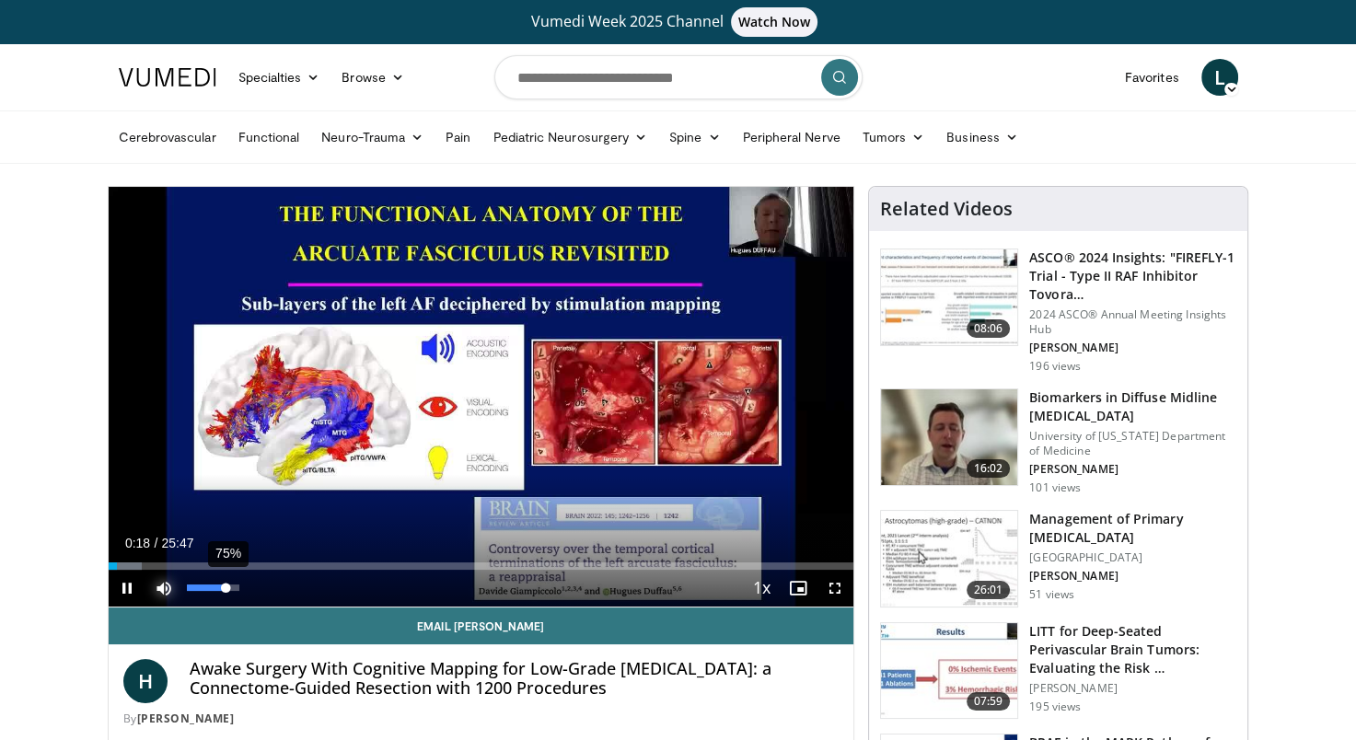
drag, startPoint x: 240, startPoint y: 591, endPoint x: 226, endPoint y: 592, distance: 14.8
click at [226, 591] on div "Volume Level" at bounding box center [207, 588] width 40 height 6
drag, startPoint x: 116, startPoint y: 564, endPoint x: 77, endPoint y: 568, distance: 38.8
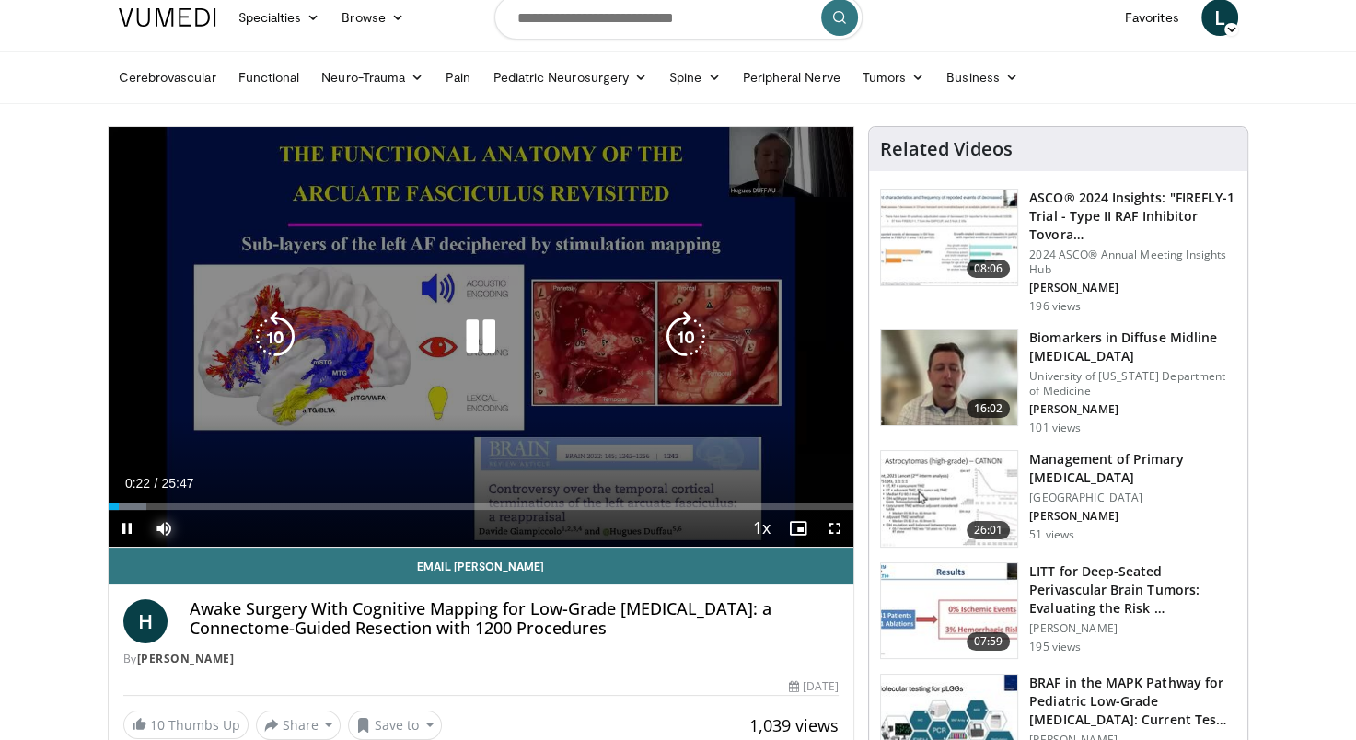
scroll to position [92, 0]
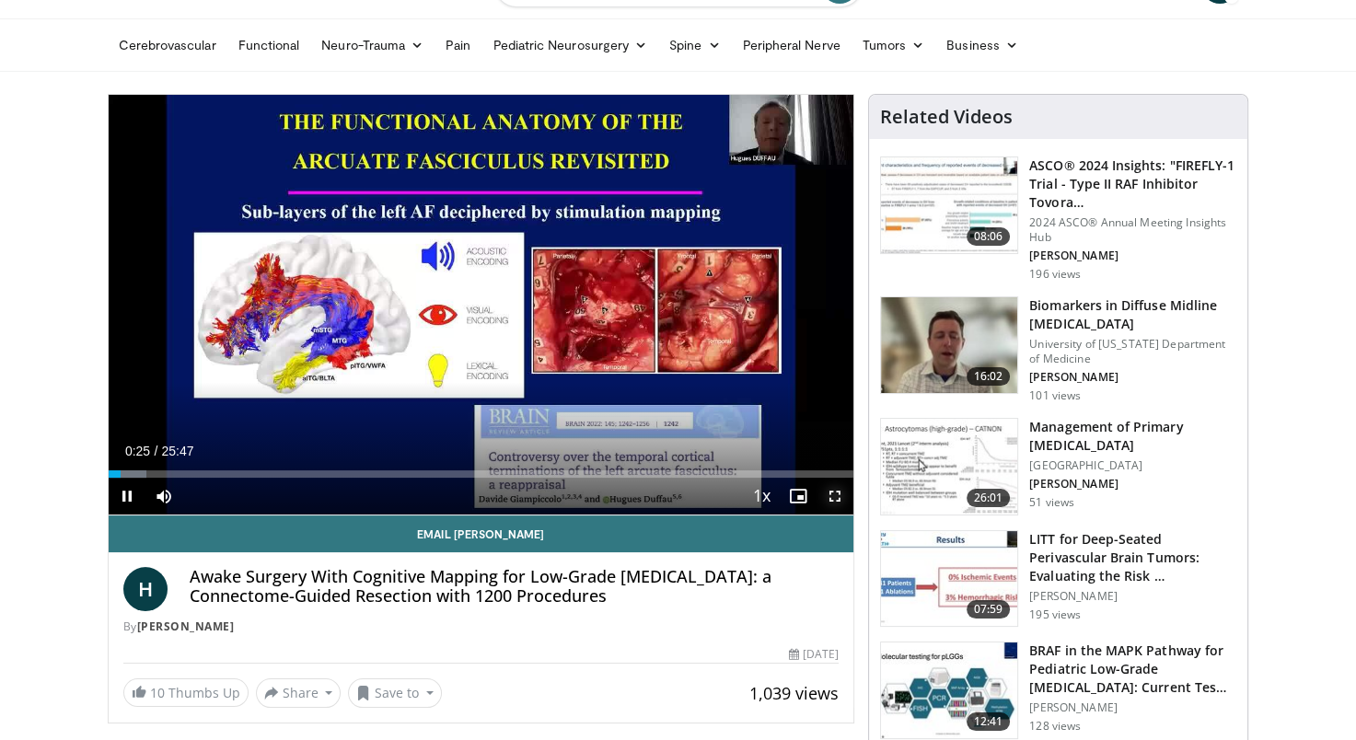
click at [831, 494] on span "Video Player" at bounding box center [835, 496] width 37 height 37
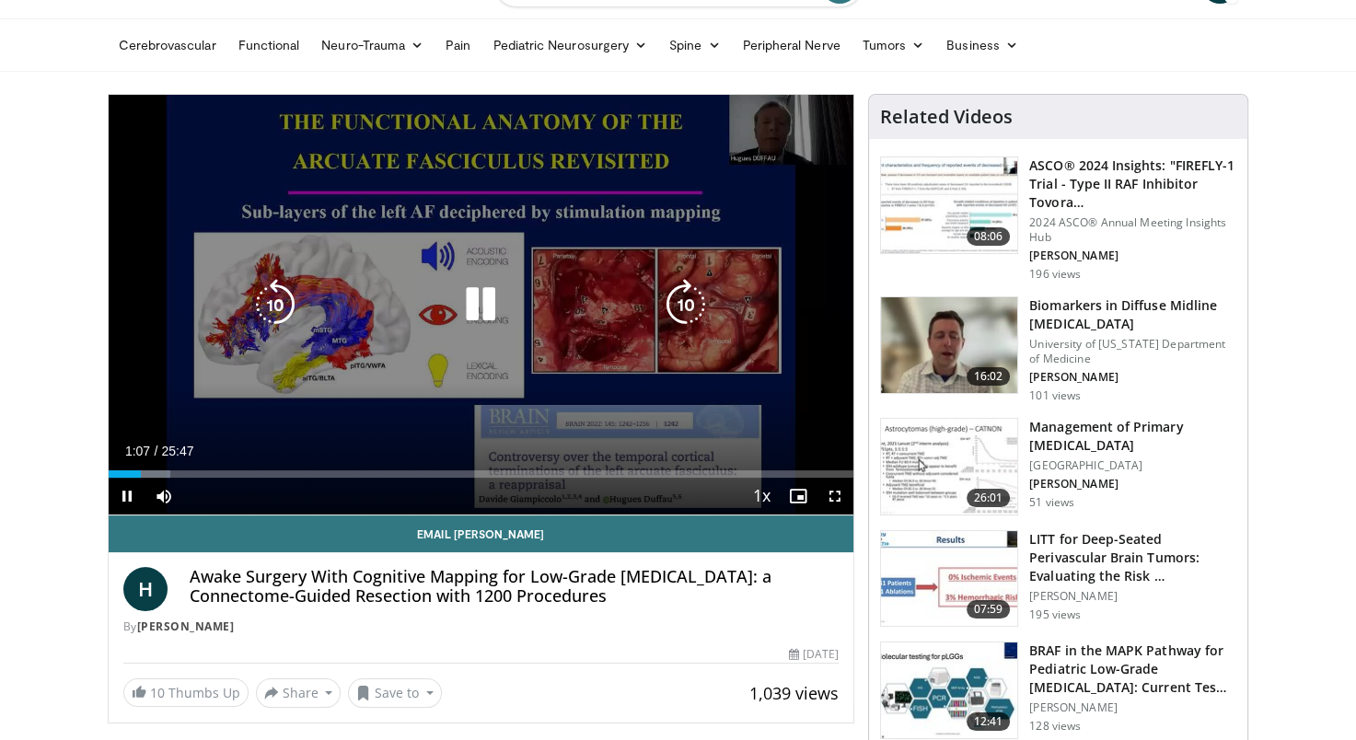
click at [605, 192] on div "10 seconds Tap to unmute" at bounding box center [482, 305] width 746 height 420
click at [436, 346] on div "10 seconds Tap to unmute" at bounding box center [482, 305] width 746 height 420
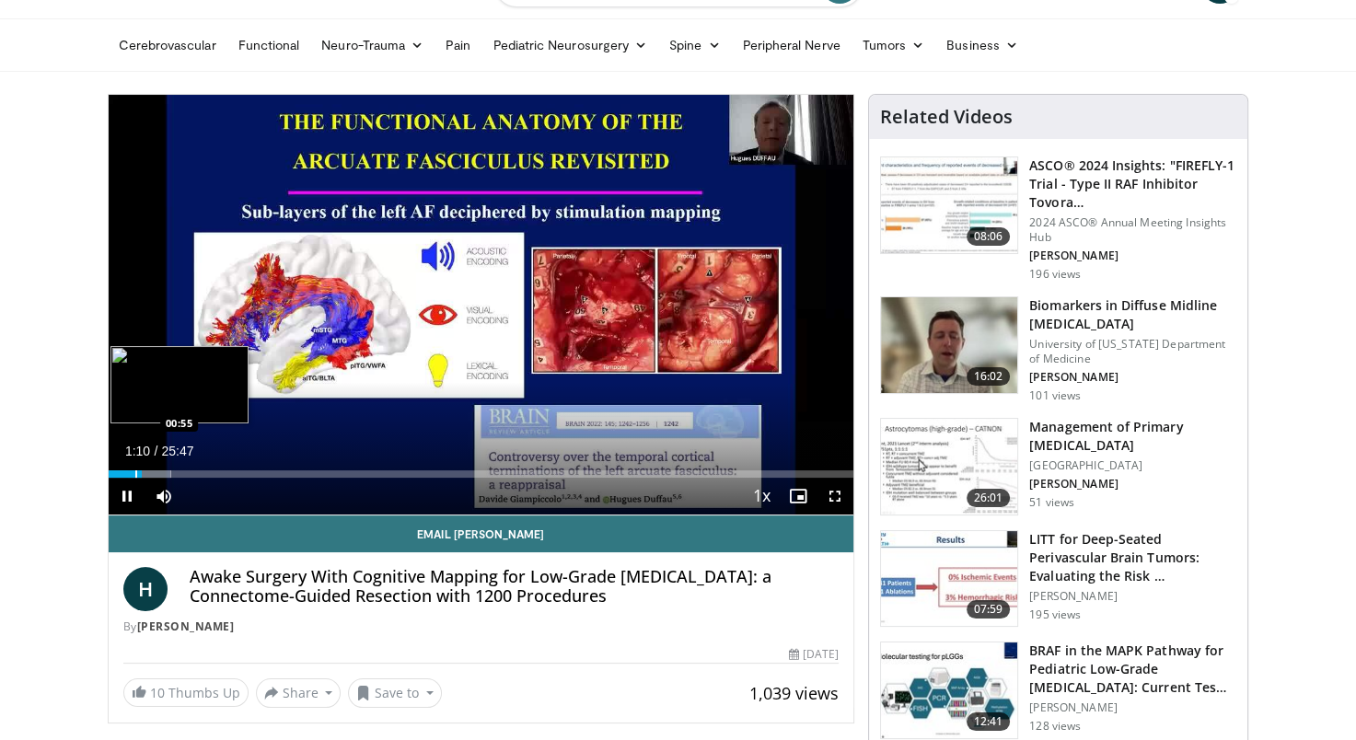
click at [135, 472] on div "Progress Bar" at bounding box center [136, 474] width 2 height 7
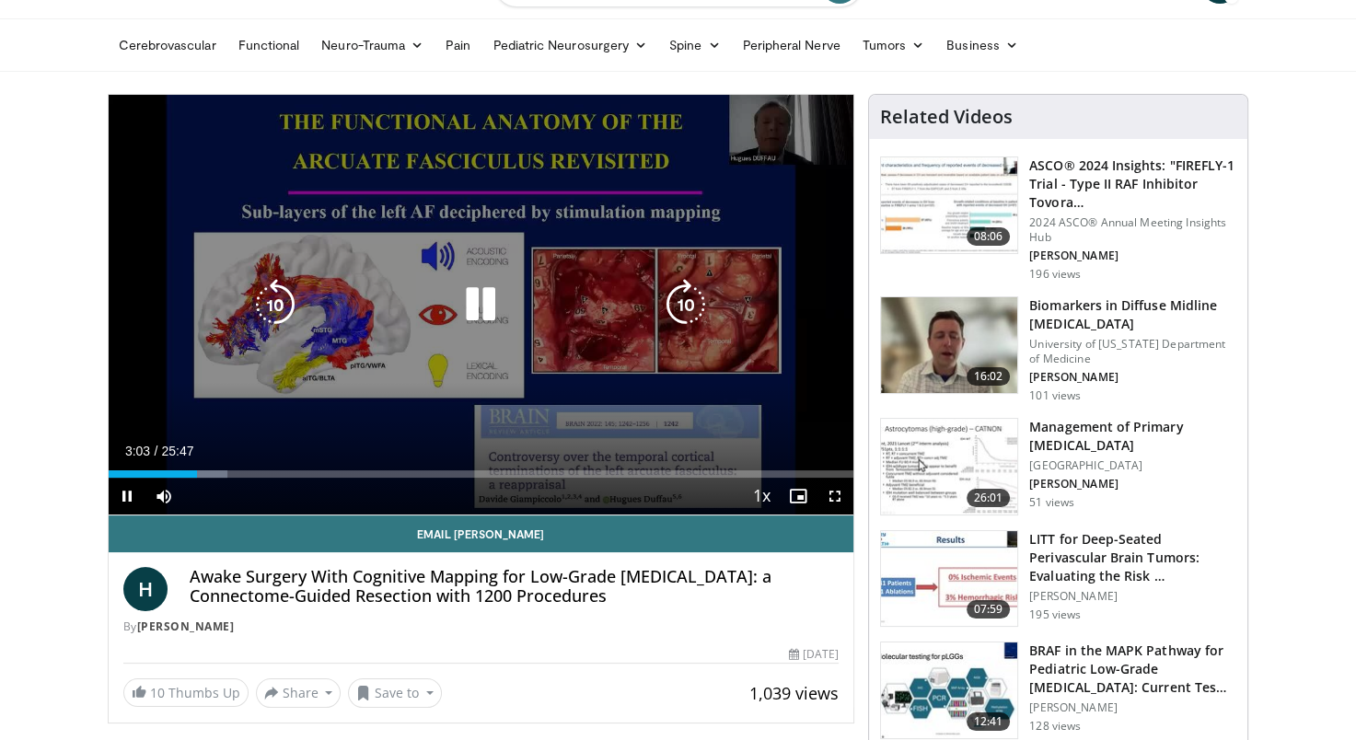
click at [485, 306] on icon "Video Player" at bounding box center [481, 305] width 52 height 52
click at [317, 335] on div "10 seconds Tap to unmute" at bounding box center [482, 305] width 746 height 420
click at [281, 293] on icon "Video Player" at bounding box center [276, 305] width 52 height 52
click at [492, 318] on icon "Video Player" at bounding box center [481, 305] width 52 height 52
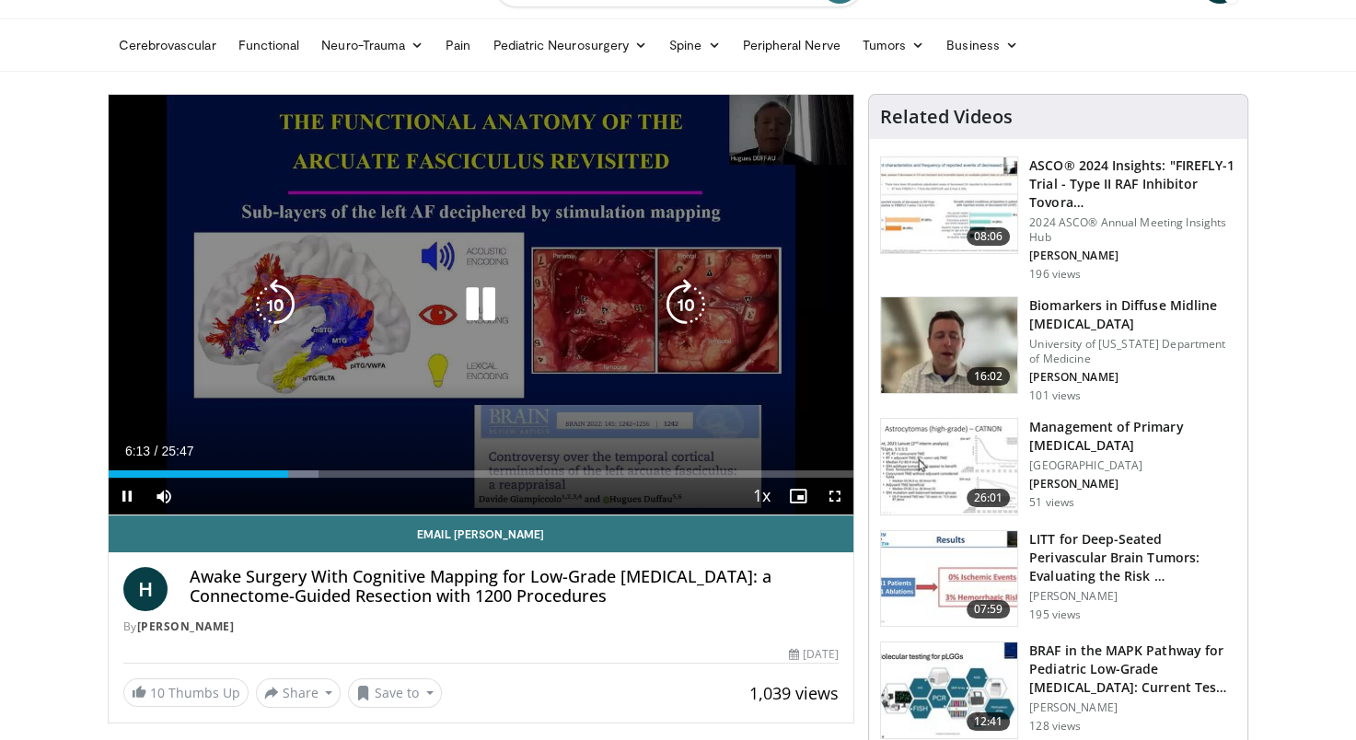
click at [491, 308] on icon "Video Player" at bounding box center [481, 305] width 52 height 52
click at [472, 311] on icon "Video Player" at bounding box center [481, 305] width 52 height 52
click at [400, 394] on div "10 seconds Tap to unmute" at bounding box center [482, 305] width 746 height 420
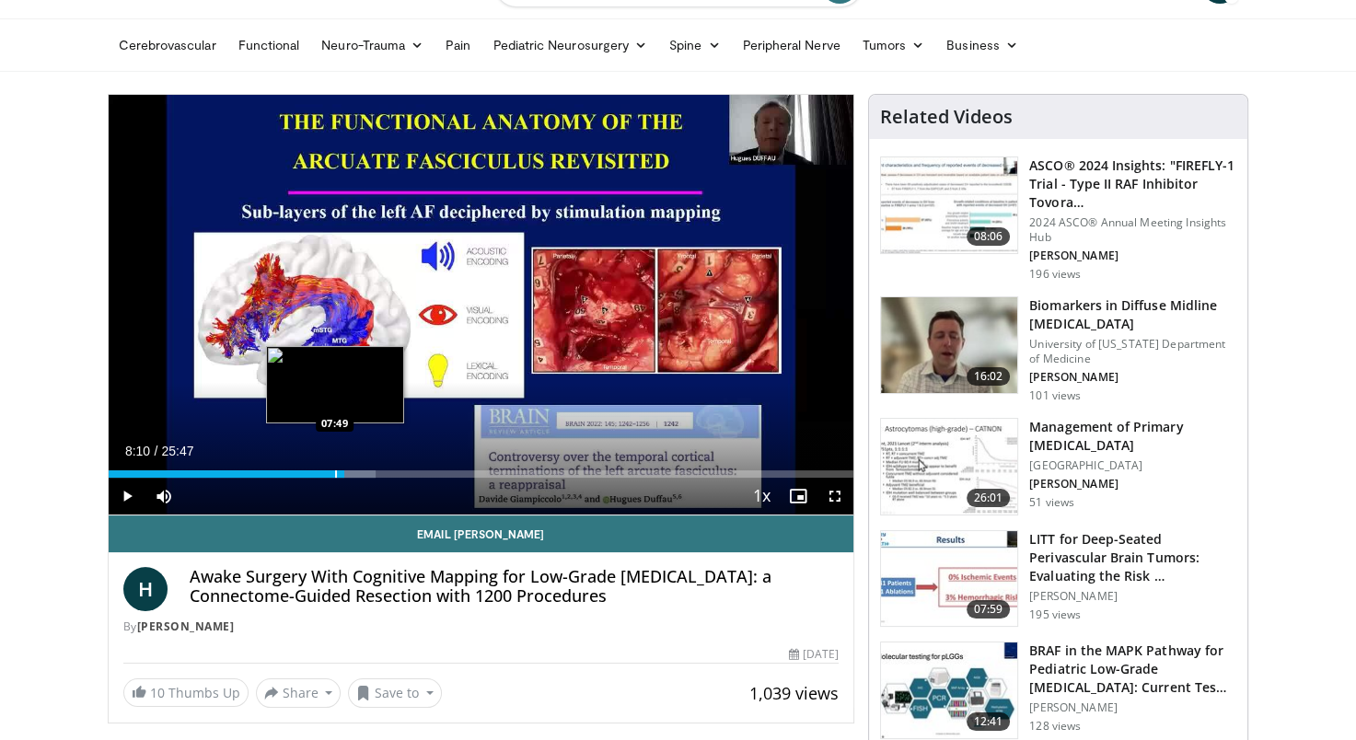
click at [335, 471] on div "Progress Bar" at bounding box center [336, 474] width 2 height 7
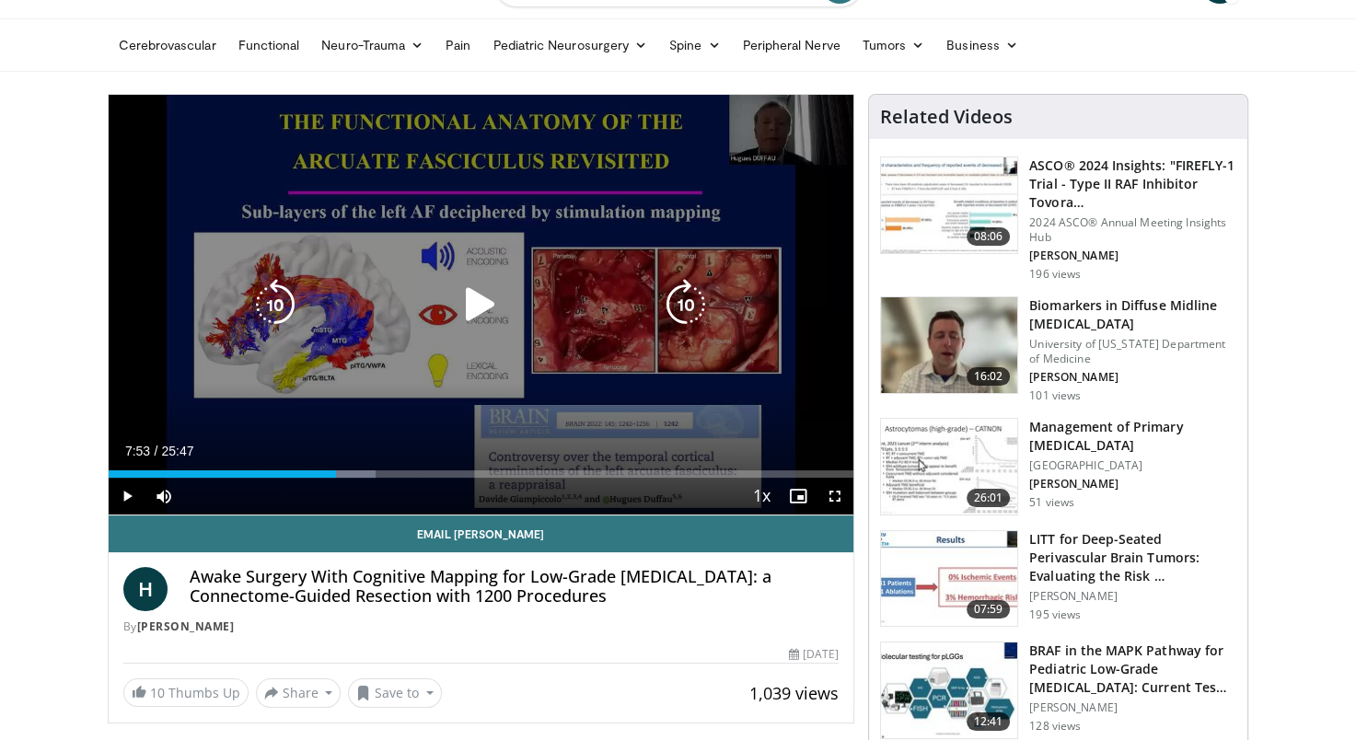
click at [645, 309] on div "Video Player" at bounding box center [480, 304] width 447 height 37
click at [466, 289] on icon "Video Player" at bounding box center [481, 305] width 52 height 52
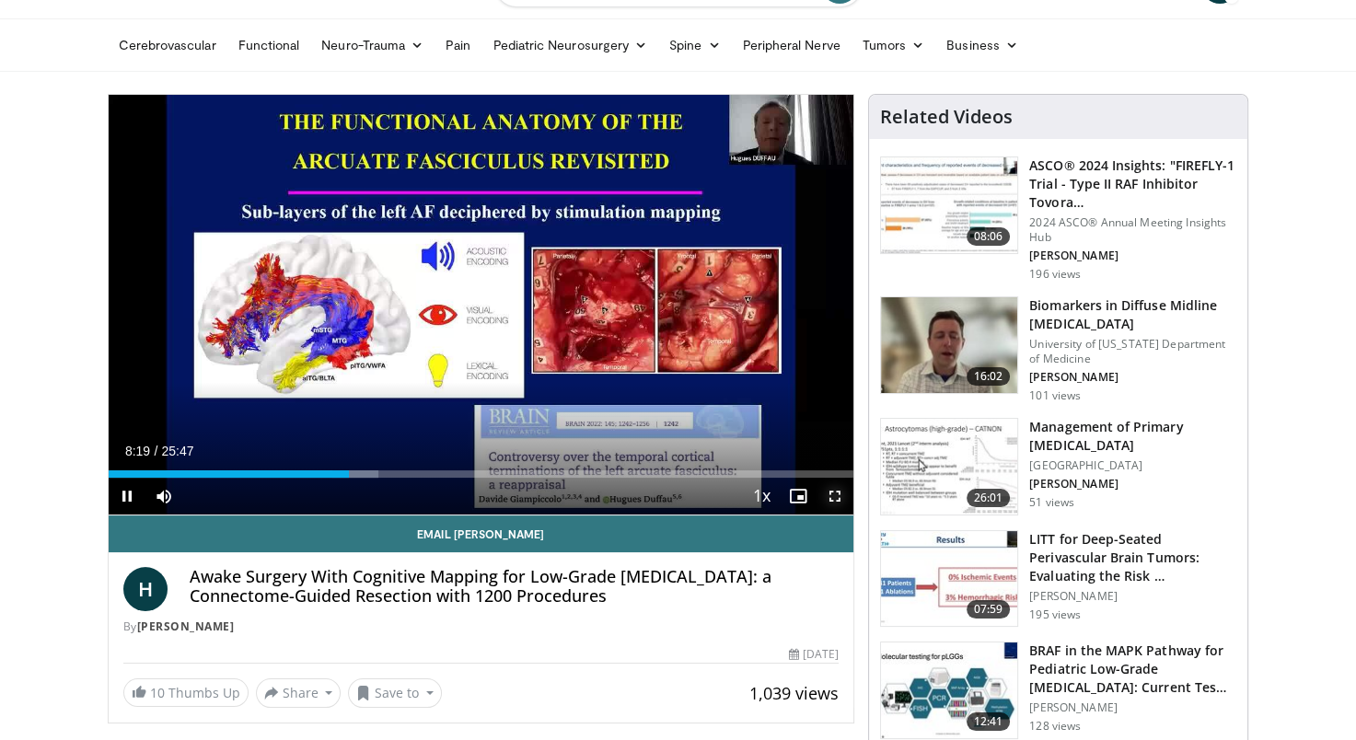
click at [836, 497] on span "Video Player" at bounding box center [835, 496] width 37 height 37
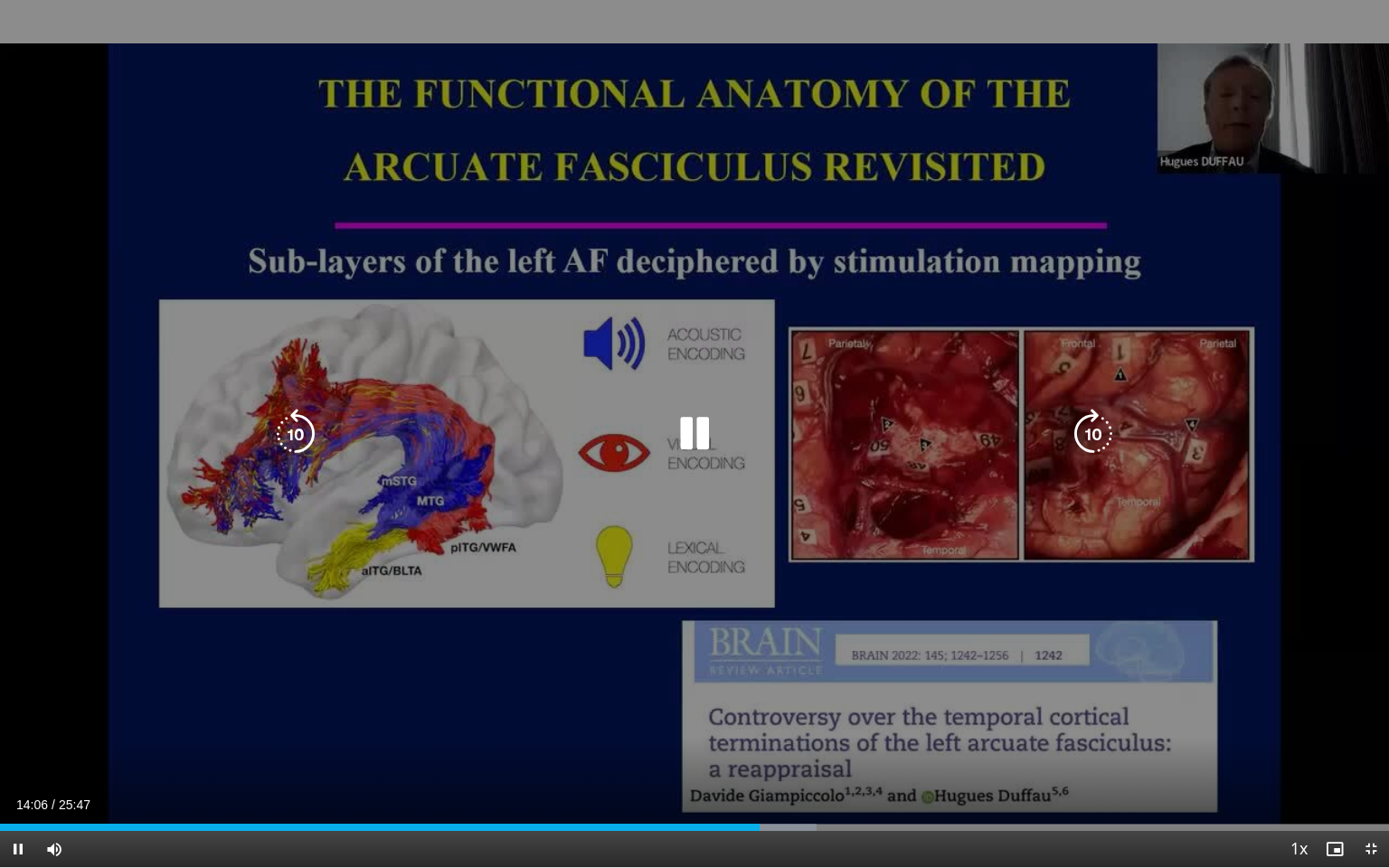
click at [650, 594] on div "10 seconds Tap to unmute" at bounding box center [694, 433] width 1389 height 867
click at [896, 456] on div "10 seconds Tap to unmute" at bounding box center [694, 433] width 1389 height 867
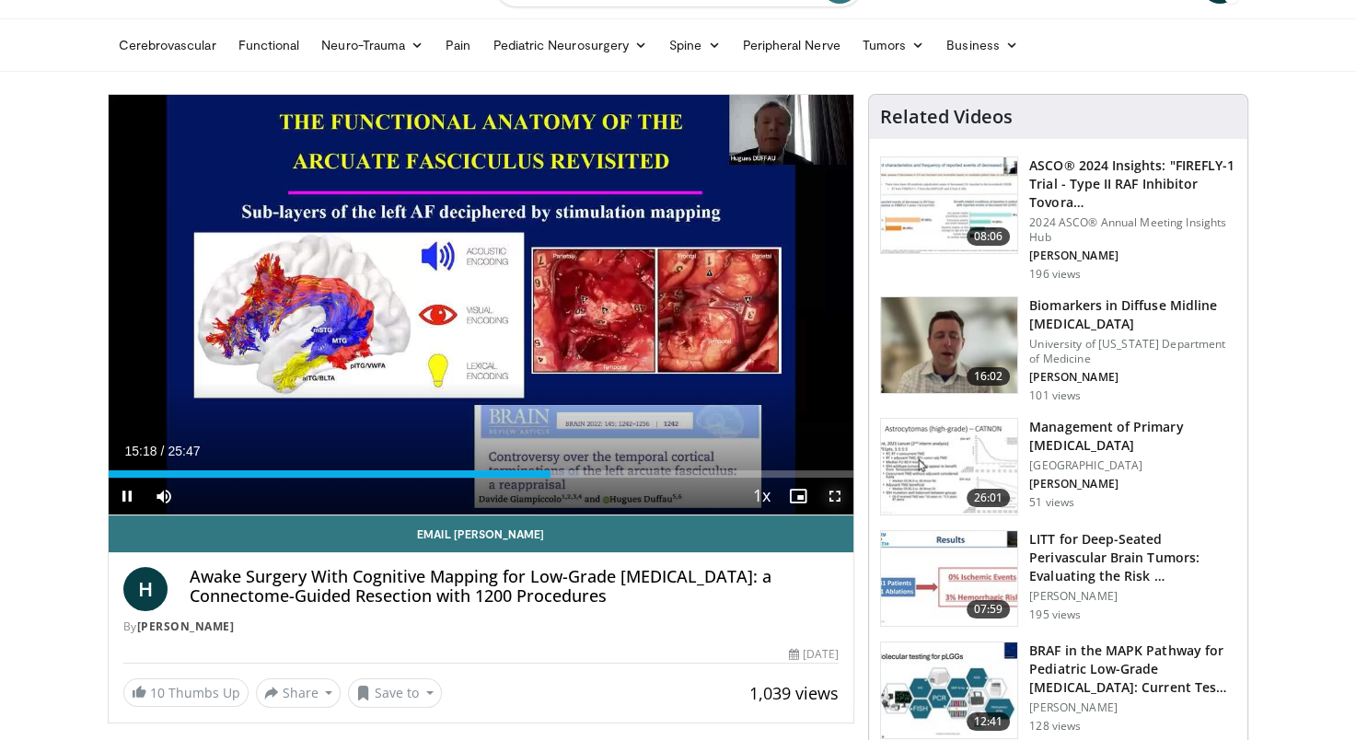
click at [839, 491] on span "Video Player" at bounding box center [835, 496] width 37 height 37
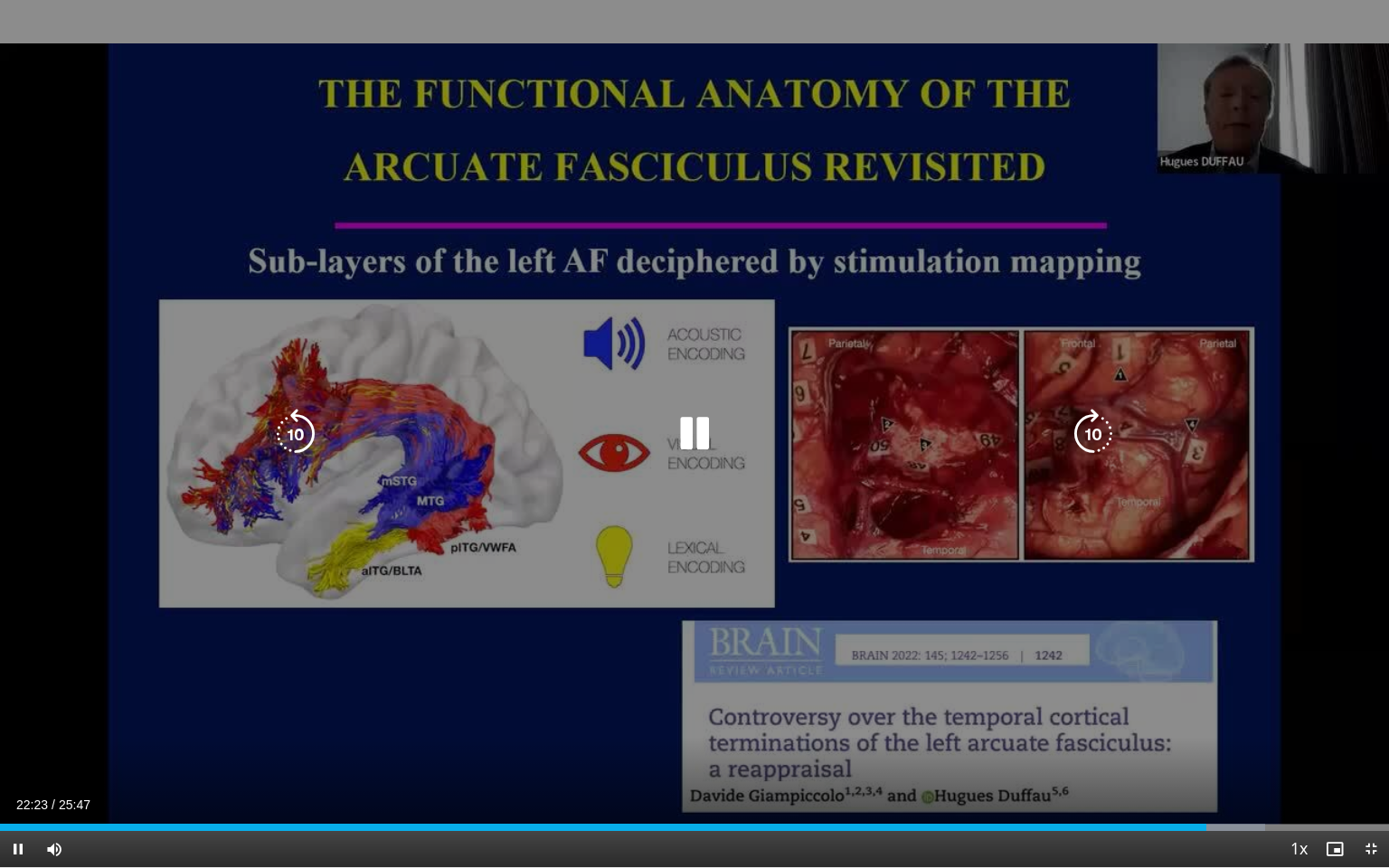
click at [493, 507] on div "10 seconds Tap to unmute" at bounding box center [694, 433] width 1389 height 867
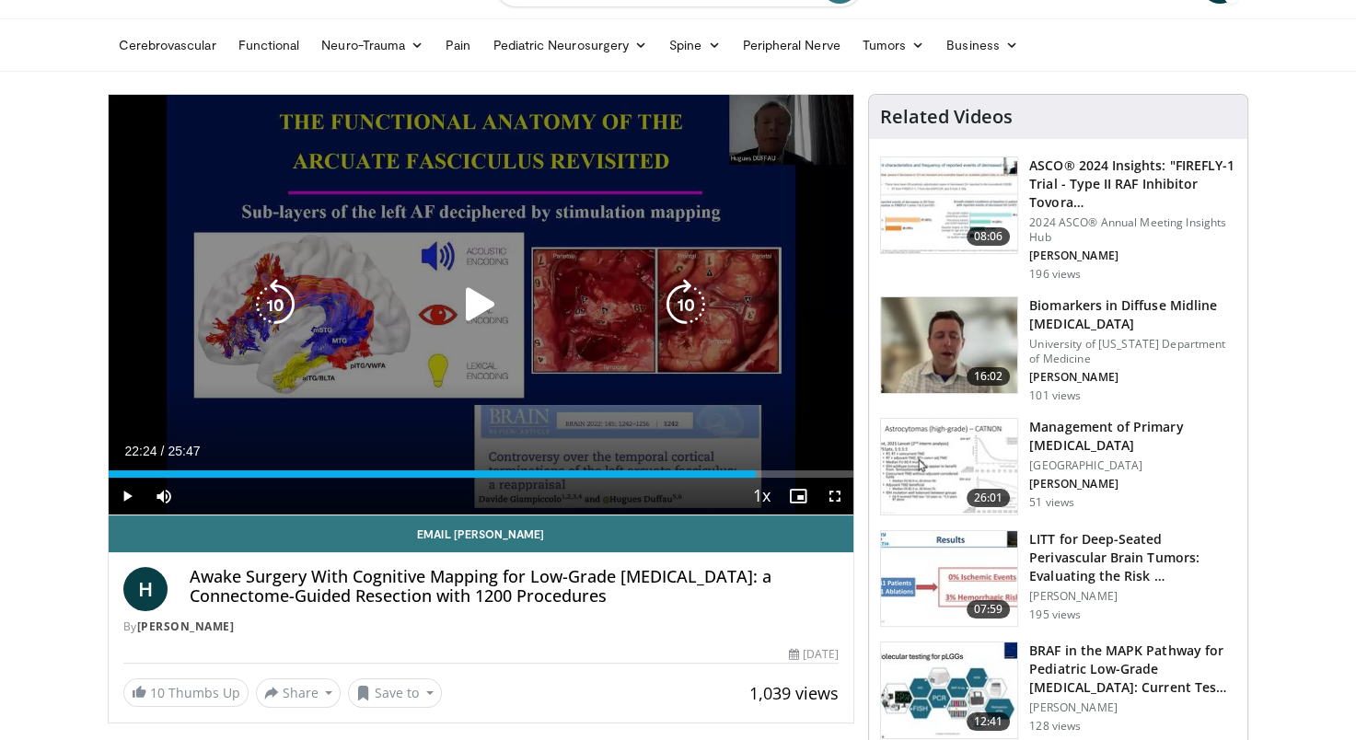
click at [491, 289] on icon "Video Player" at bounding box center [481, 305] width 52 height 52
click at [836, 497] on span "Video Player" at bounding box center [835, 496] width 37 height 37
click at [475, 302] on icon "Video Player" at bounding box center [481, 305] width 52 height 52
click at [474, 282] on icon "Video Player" at bounding box center [481, 305] width 52 height 52
click at [480, 296] on button "Video Player" at bounding box center [480, 304] width 37 height 37
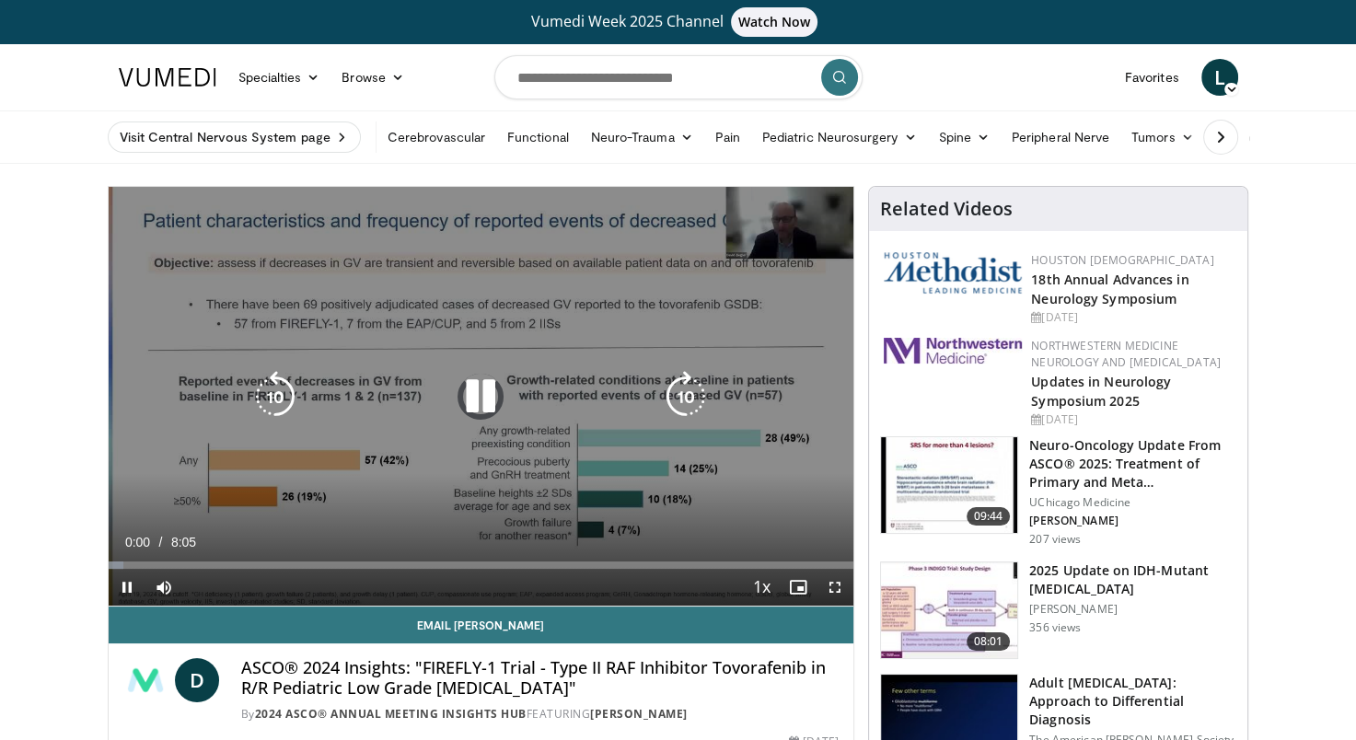
click at [488, 400] on icon "Video Player" at bounding box center [481, 397] width 52 height 52
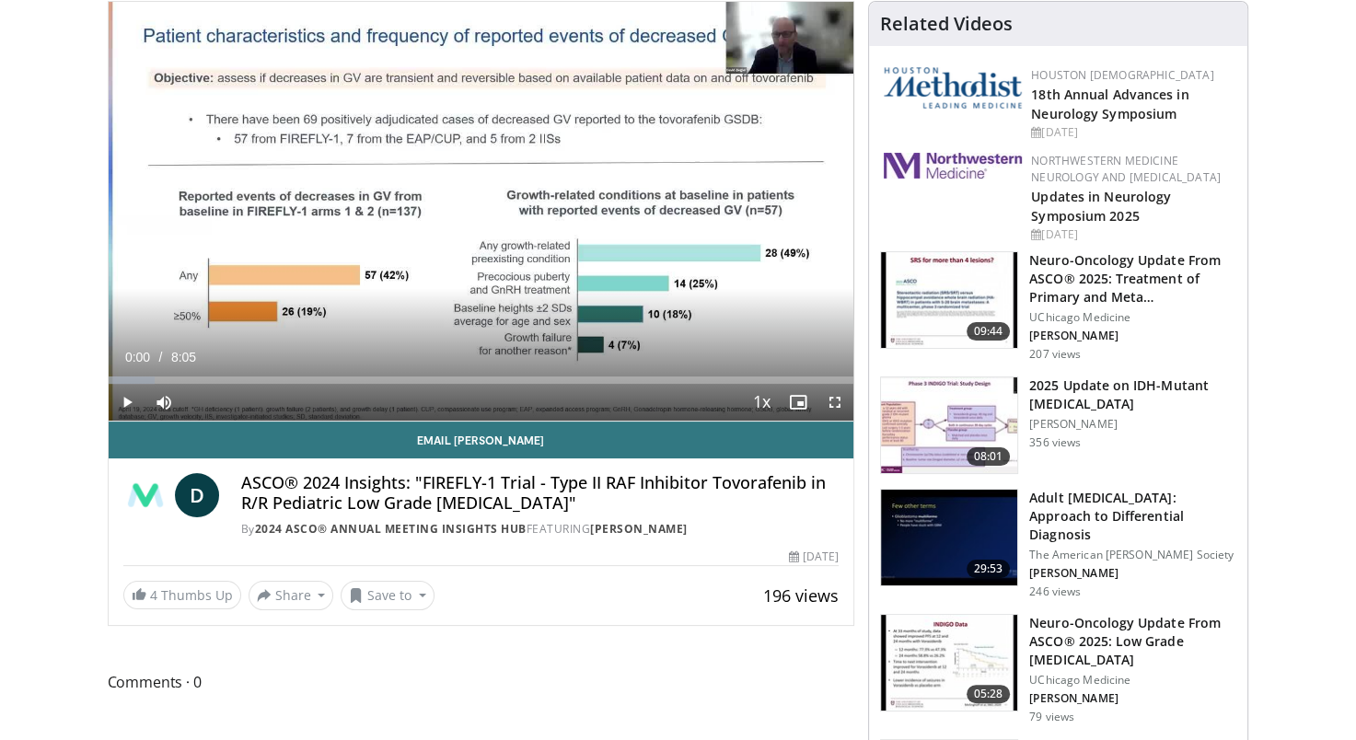
scroll to position [184, 0]
